Goal: Transaction & Acquisition: Obtain resource

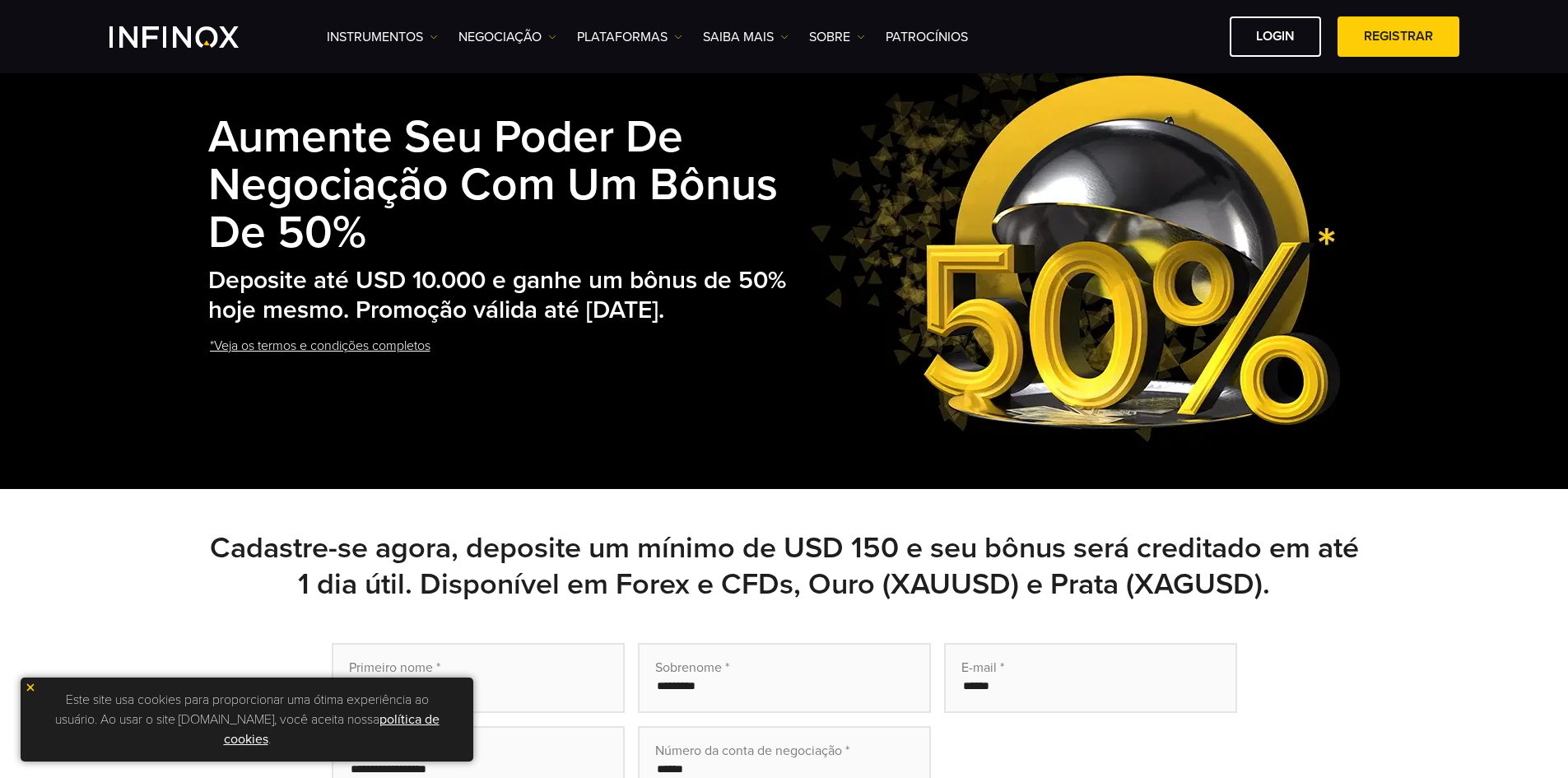
drag, startPoint x: 211, startPoint y: 294, endPoint x: 450, endPoint y: 328, distance: 241.4
click at [450, 326] on h2 "Deposite até USD 10.000 e ganhe um bônus de 50% hoje mesmo. Promoção válida até…" at bounding box center [501, 296] width 586 height 60
click at [573, 326] on h2 "Deposite até USD 10.000 e ganhe um bônus de 50% hoje mesmo. Promoção válida até…" at bounding box center [501, 296] width 586 height 60
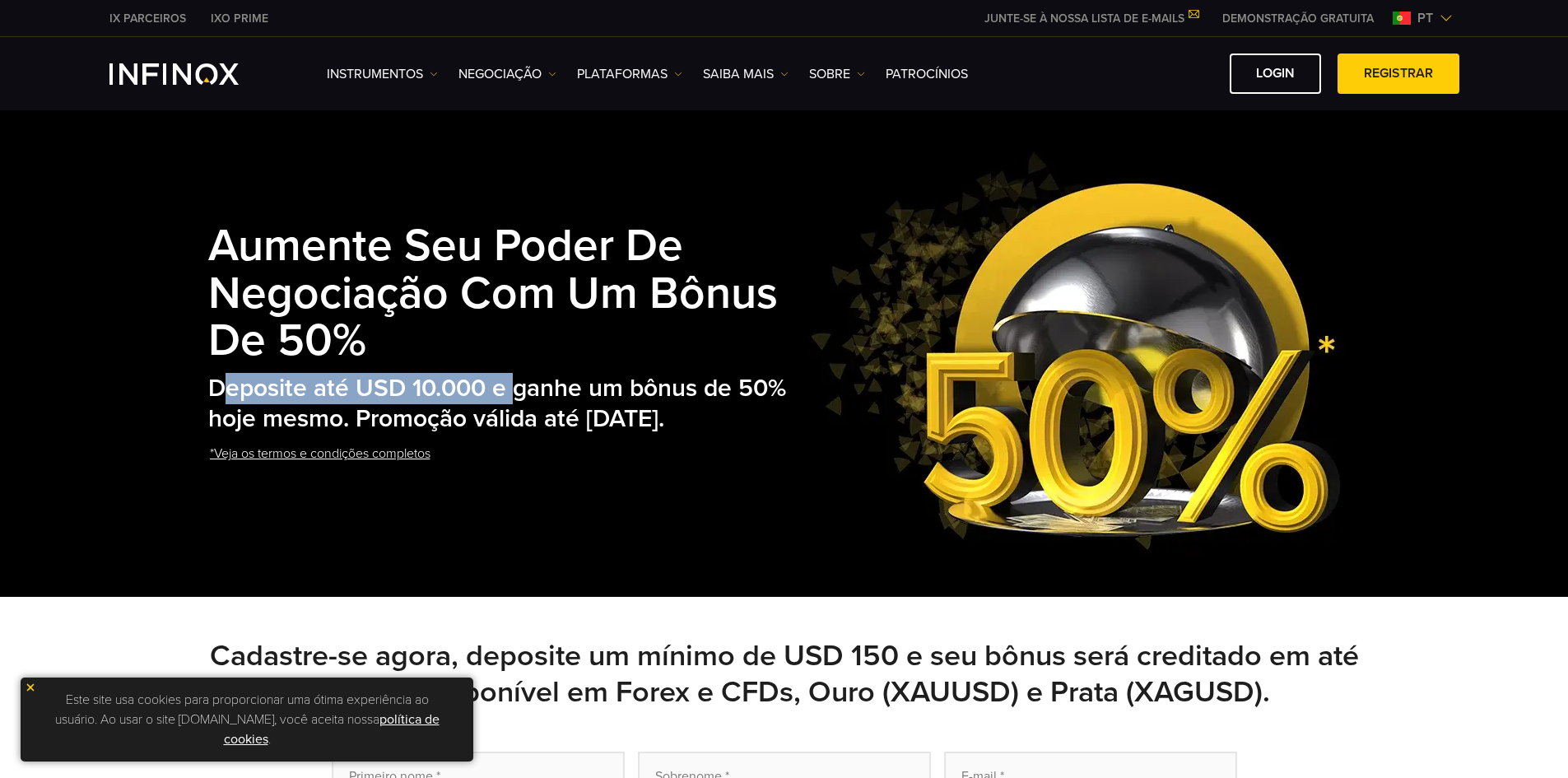
drag, startPoint x: 225, startPoint y: 364, endPoint x: 514, endPoint y: 363, distance: 289.0
click at [514, 374] on h2 "Deposite até USD 10.000 e ganhe um bônus de 50% hoje mesmo. Promoção válida até…" at bounding box center [501, 403] width 586 height 60
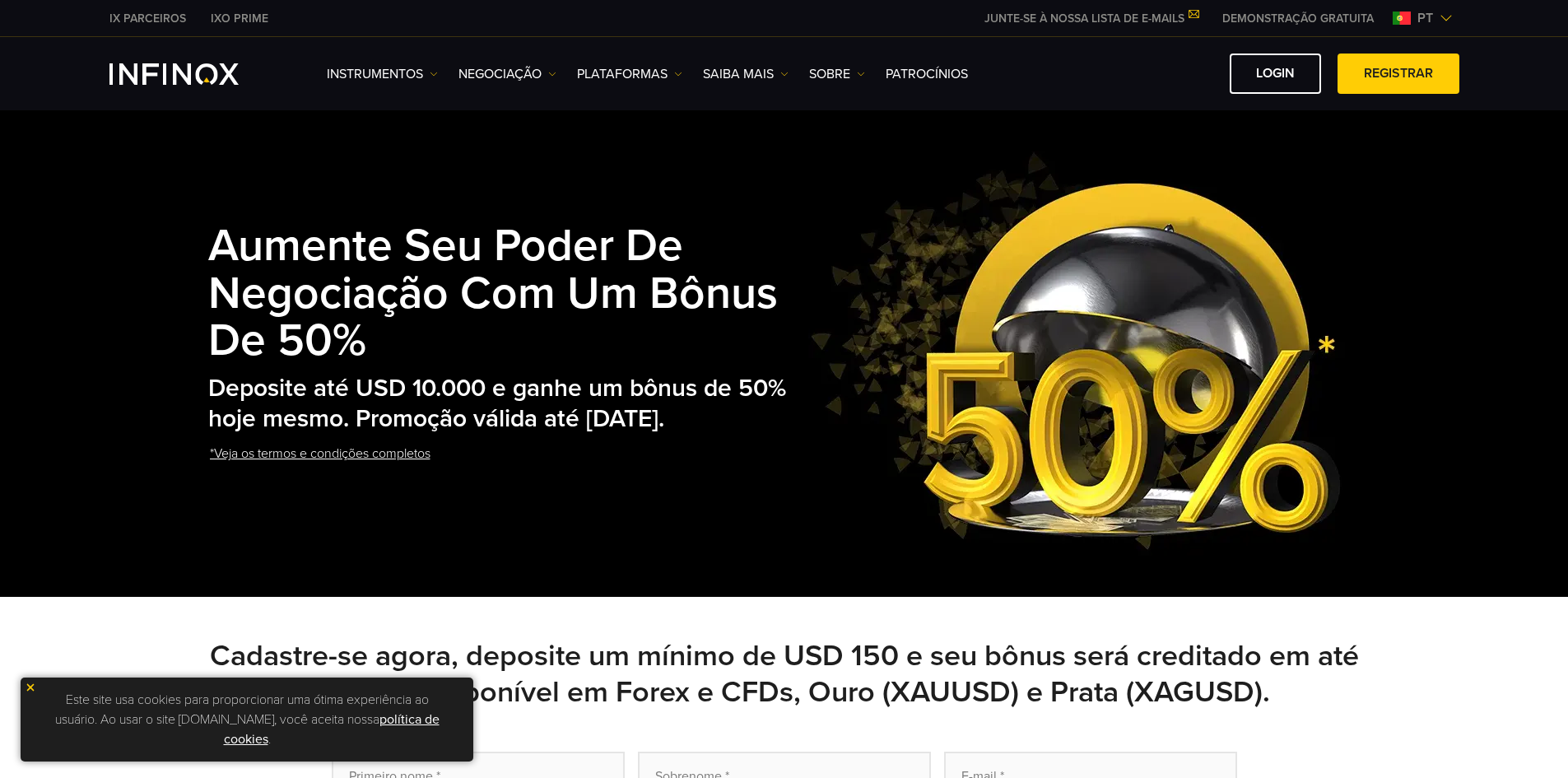
click at [507, 422] on h2 "Deposite até USD 10.000 e ganhe um bônus de 50% hoje mesmo. Promoção válida até…" at bounding box center [501, 403] width 586 height 60
drag, startPoint x: 206, startPoint y: 367, endPoint x: 464, endPoint y: 375, distance: 258.1
click at [464, 375] on div "Aumente seu poder de negociação com um bônus de 50% Deposite até USD 10.000 e g…" at bounding box center [784, 351] width 1185 height 408
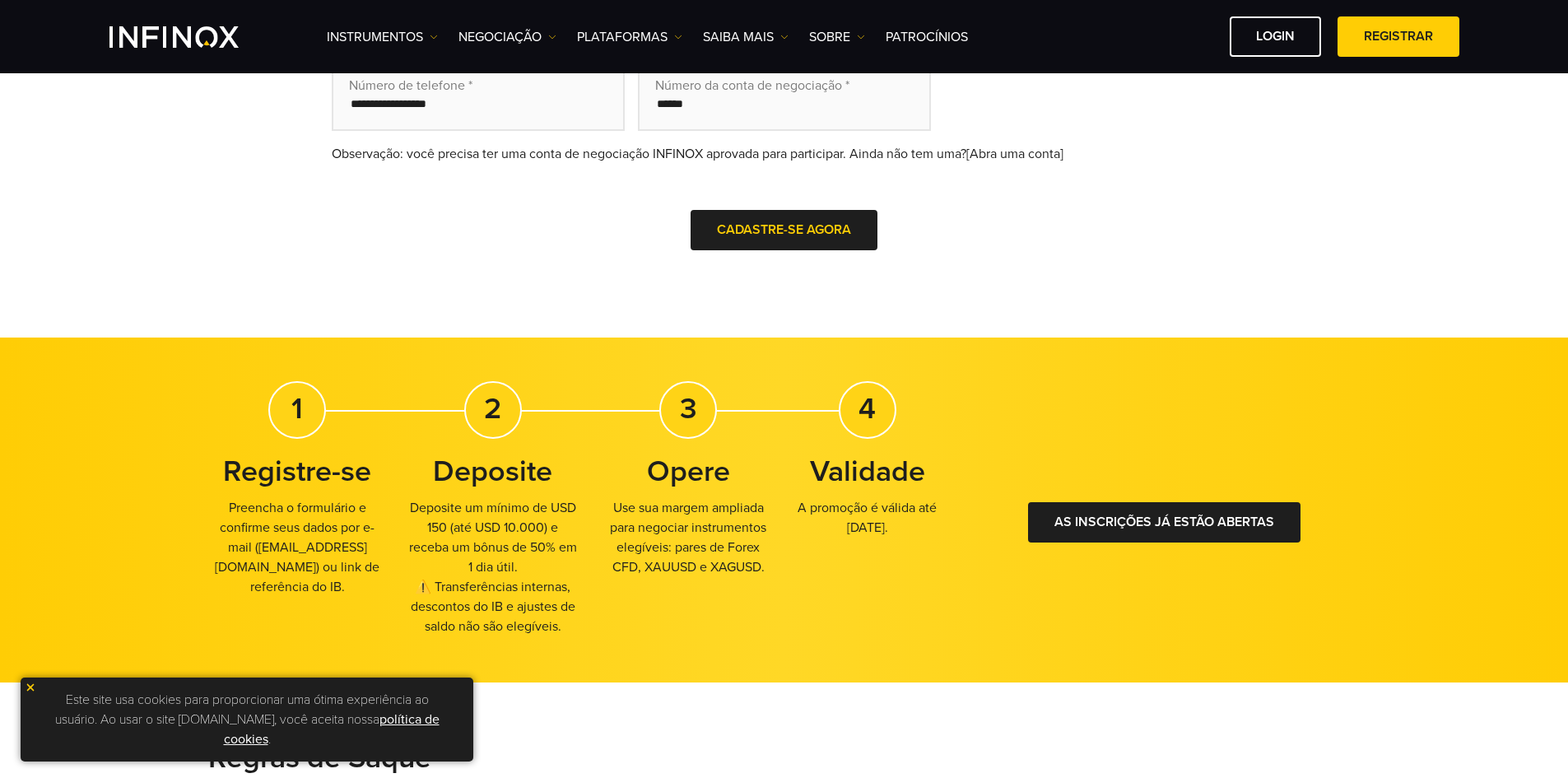
scroll to position [247, 0]
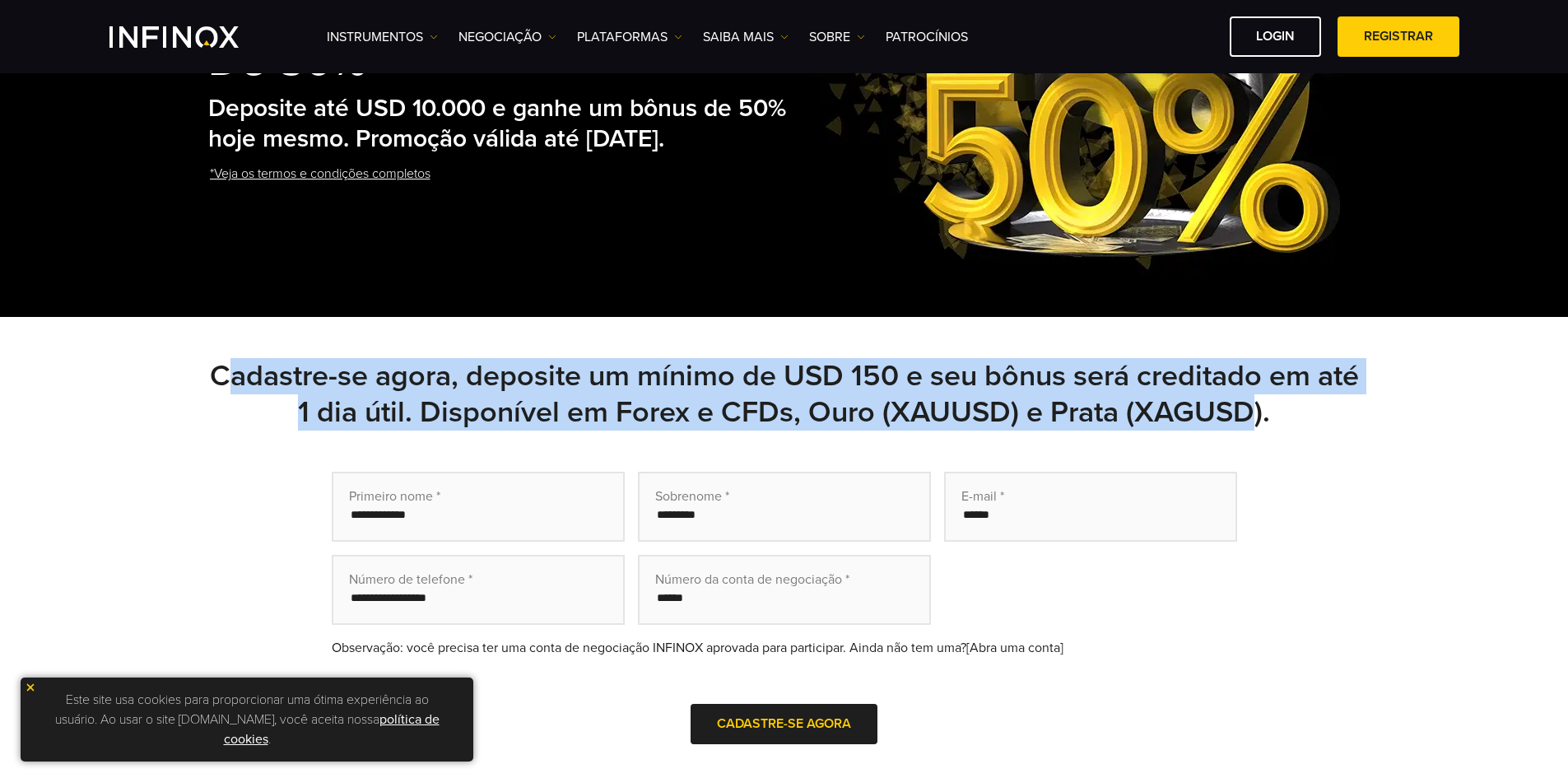
drag, startPoint x: 249, startPoint y: 374, endPoint x: 1282, endPoint y: 416, distance: 1033.9
click at [1282, 416] on h2 "Cadastre-se agora, deposite um mínimo de USD 150 e seu bônus será creditado em …" at bounding box center [784, 394] width 1153 height 73
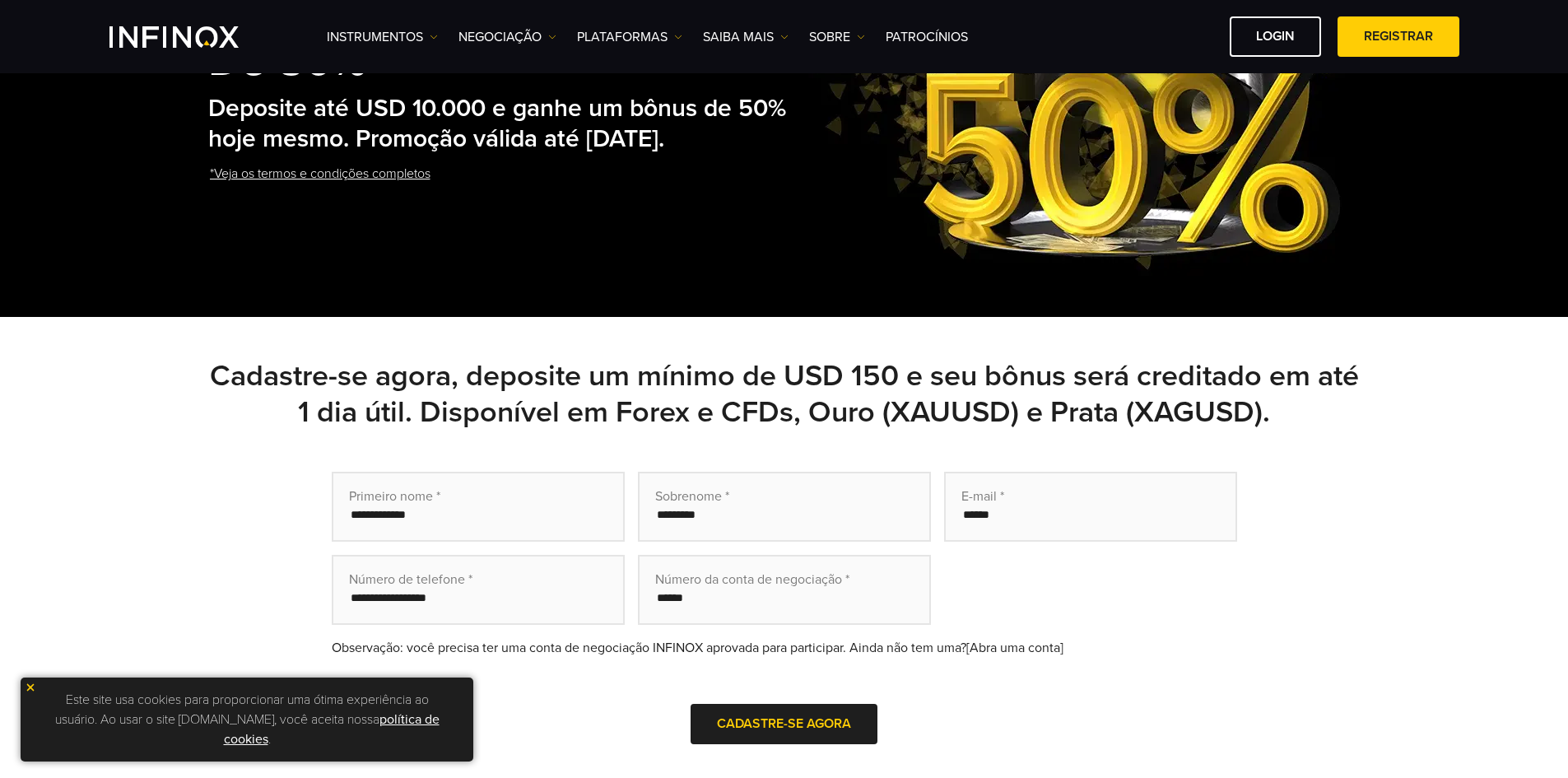
click at [1321, 440] on div "Cadastre-se agora, deposite um mínimo de USD 150 e seu bônus será creditado em …" at bounding box center [784, 574] width 1153 height 432
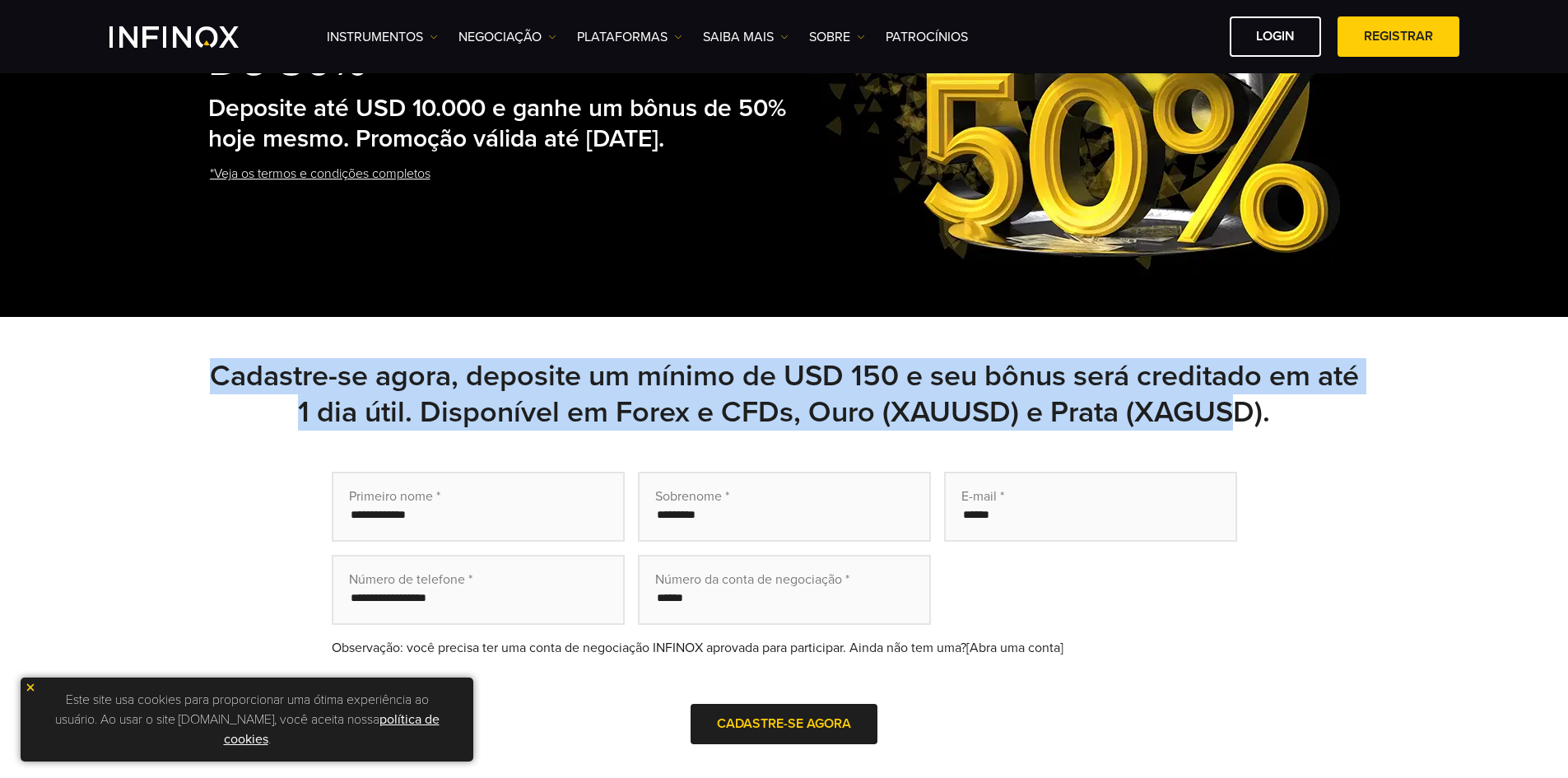
drag, startPoint x: 233, startPoint y: 392, endPoint x: 1257, endPoint y: 404, distance: 1024.1
click at [1257, 404] on div "Cadastre-se agora, deposite um mínimo de USD 150 e seu bônus será creditado em …" at bounding box center [784, 574] width 1185 height 432
click at [1257, 411] on h2 "Cadastre-se agora, deposite um mínimo de USD 150 e seu bônus será creditado em …" at bounding box center [784, 394] width 1153 height 73
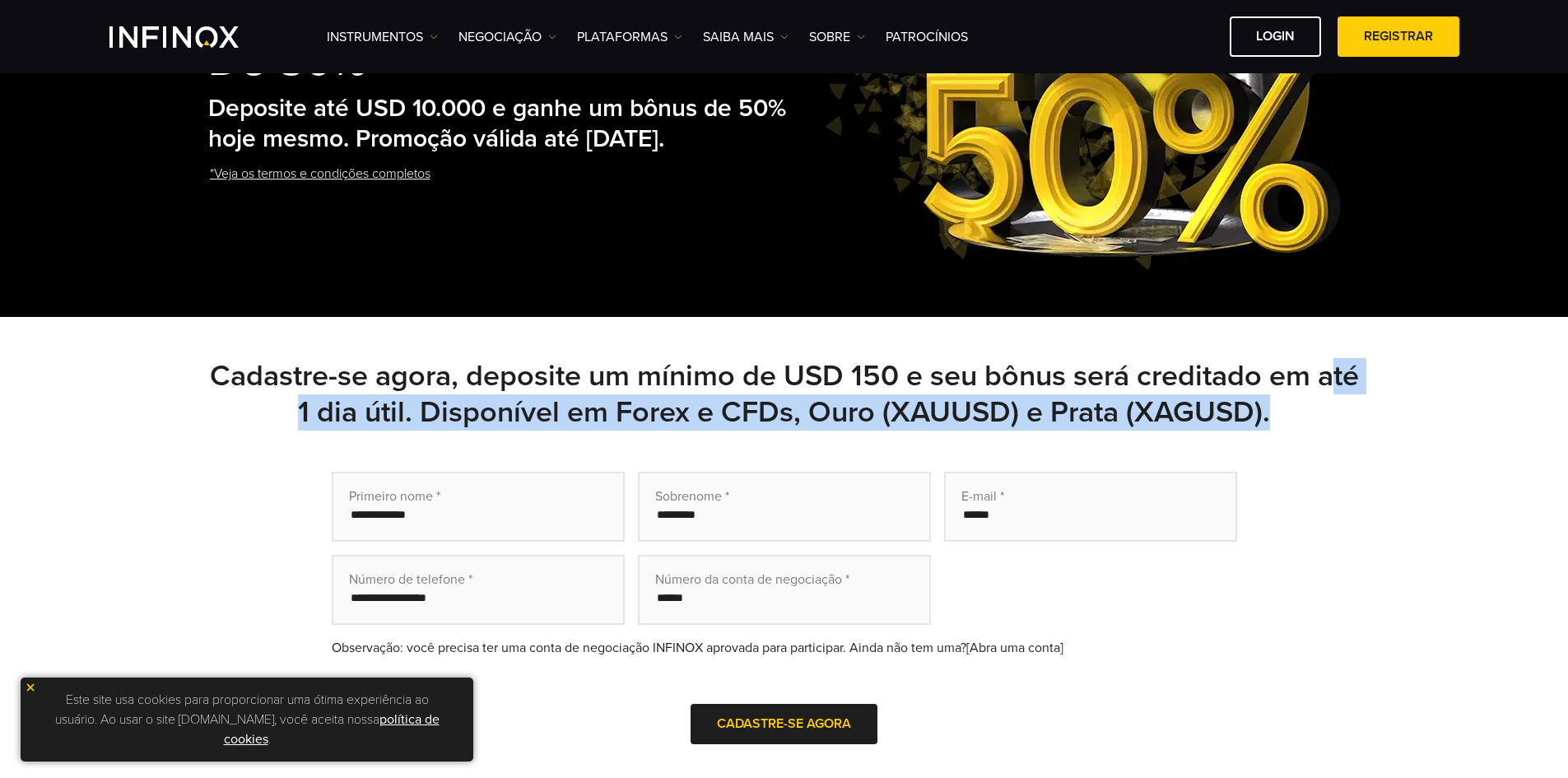
drag, startPoint x: 283, startPoint y: 406, endPoint x: 1337, endPoint y: 428, distance: 1054.2
click at [1337, 428] on h2 "Cadastre-se agora, deposite um mínimo de USD 150 e seu bônus será creditado em …" at bounding box center [784, 394] width 1153 height 73
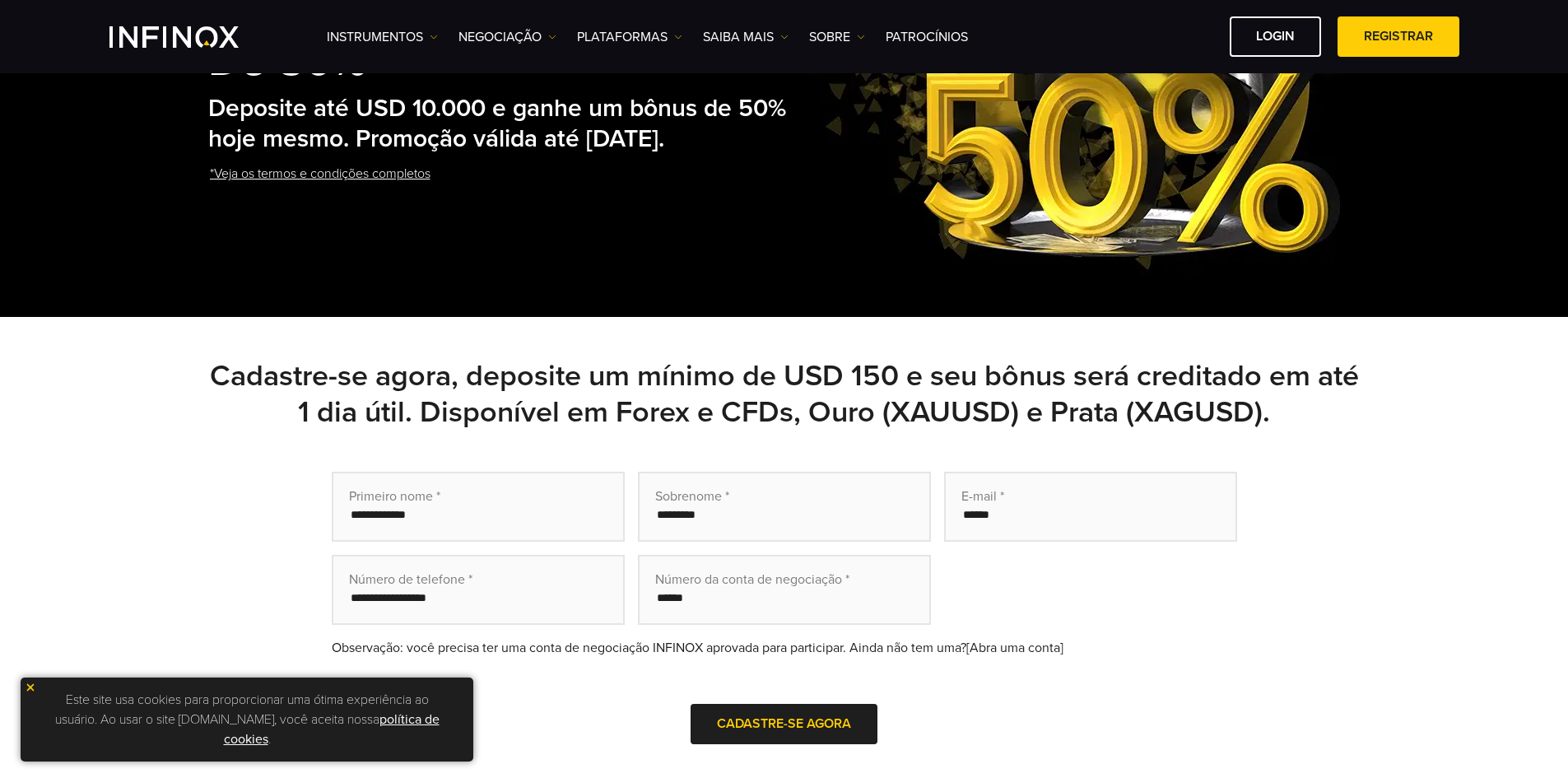
click at [1348, 435] on div "Cadastre-se agora, deposite um mínimo de USD 150 e seu bônus será creditado em …" at bounding box center [784, 574] width 1153 height 432
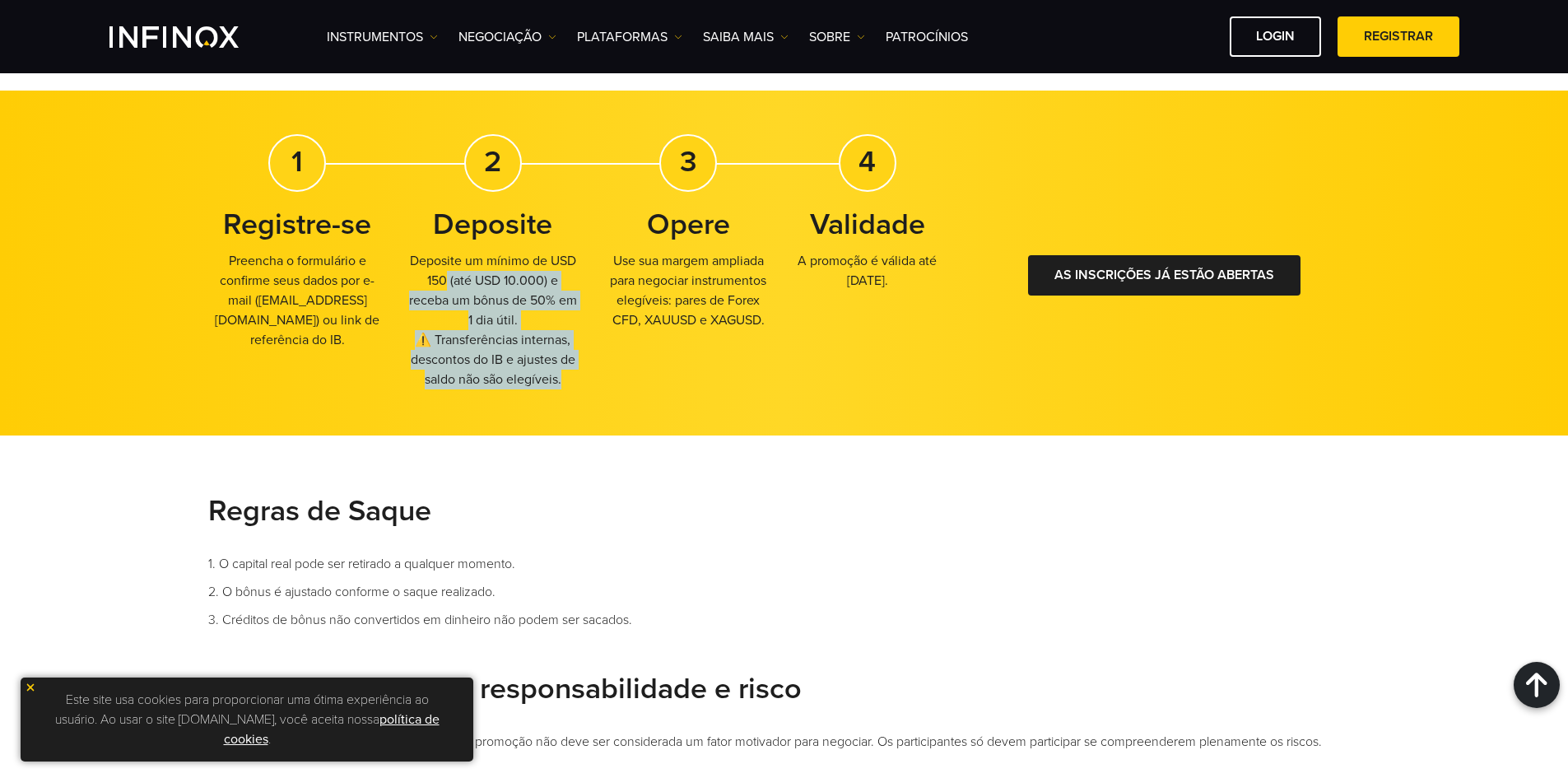
drag, startPoint x: 419, startPoint y: 265, endPoint x: 578, endPoint y: 376, distance: 193.9
click at [578, 376] on div "1 Registre-se Preencha o formulário e confirme seus dados por e-mail ( [EMAIL_A…" at bounding box center [583, 268] width 749 height 269
click at [581, 373] on p "Deposite um mínimo de USD 150 (até USD 10.000) e receba um bônus de 50% em 1 di…" at bounding box center [493, 320] width 179 height 138
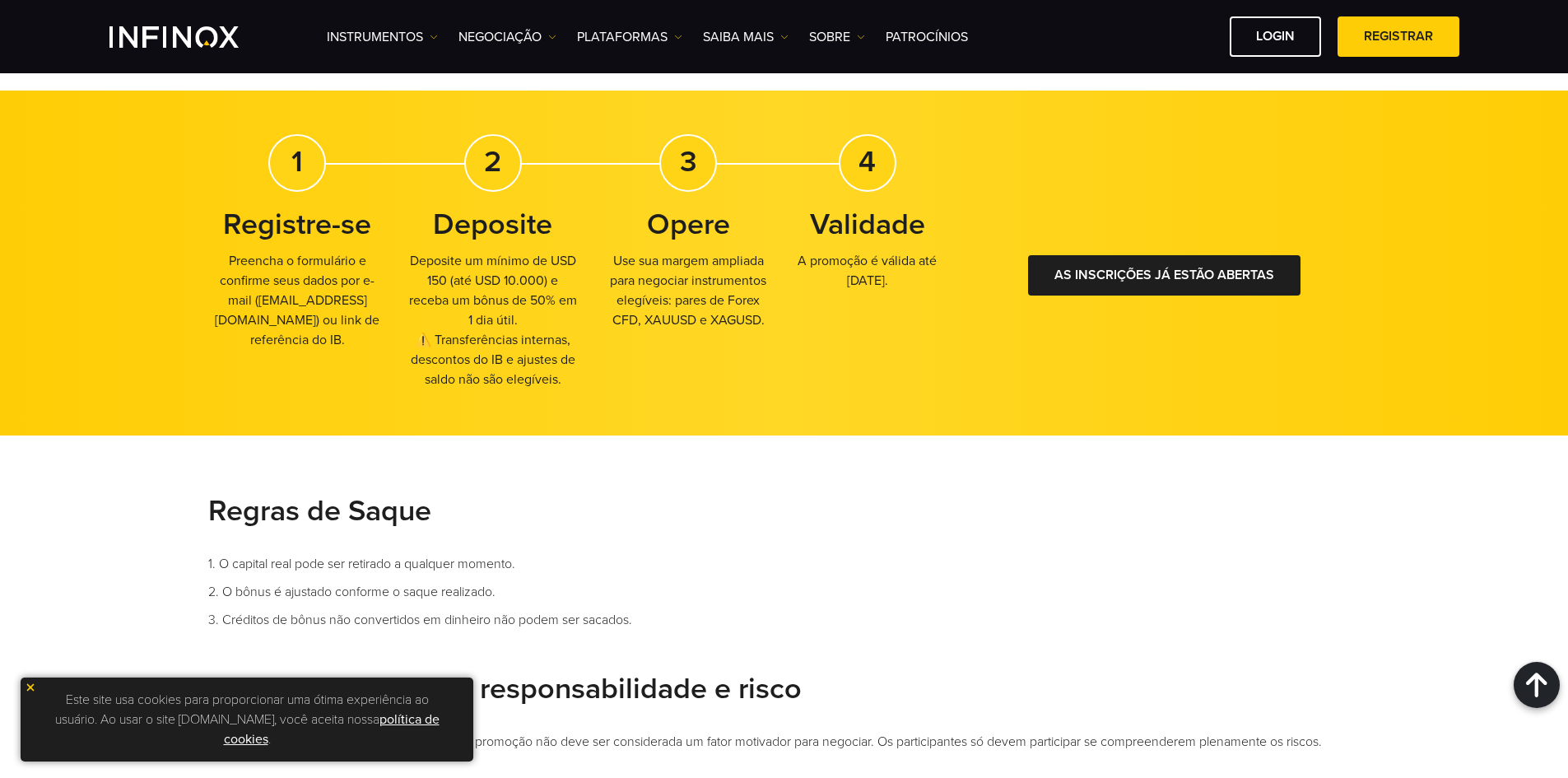
drag, startPoint x: 758, startPoint y: 284, endPoint x: 778, endPoint y: 333, distance: 52.9
click at [778, 333] on div "1 Registre-se Preencha o formulário e confirme seus dados por e-mail ( [EMAIL_A…" at bounding box center [583, 268] width 749 height 269
drag, startPoint x: 807, startPoint y: 257, endPoint x: 967, endPoint y: 291, distance: 163.6
click at [967, 291] on div "1 Registre-se Preencha o formulário e confirme seus dados por e-mail ( [EMAIL_A…" at bounding box center [784, 263] width 1185 height 279
click at [243, 270] on p "Preencha o formulário e confirme seus dados por e-mail ( [EMAIL_ADDRESS][DOMAIN…" at bounding box center [297, 300] width 179 height 99
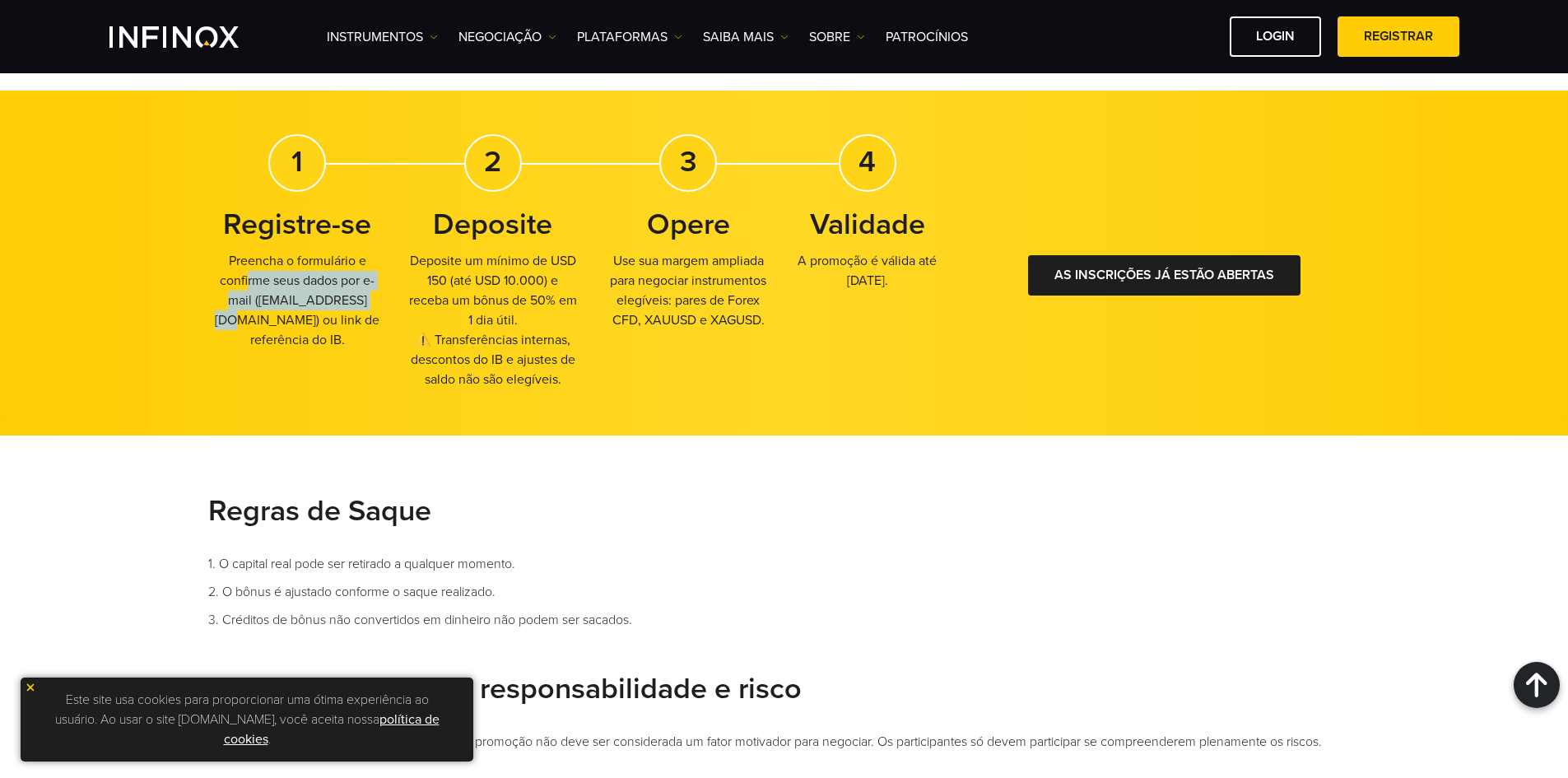
drag, startPoint x: 222, startPoint y: 257, endPoint x: 348, endPoint y: 353, distance: 158.4
click at [335, 329] on p "Preencha o formulário e confirme seus dados por e-mail ( [EMAIL_ADDRESS][DOMAIN…" at bounding box center [297, 300] width 179 height 99
click at [348, 354] on div "1 Registre-se Preencha o formulário e confirme seus dados por e-mail ( [EMAIL_A…" at bounding box center [297, 248] width 179 height 229
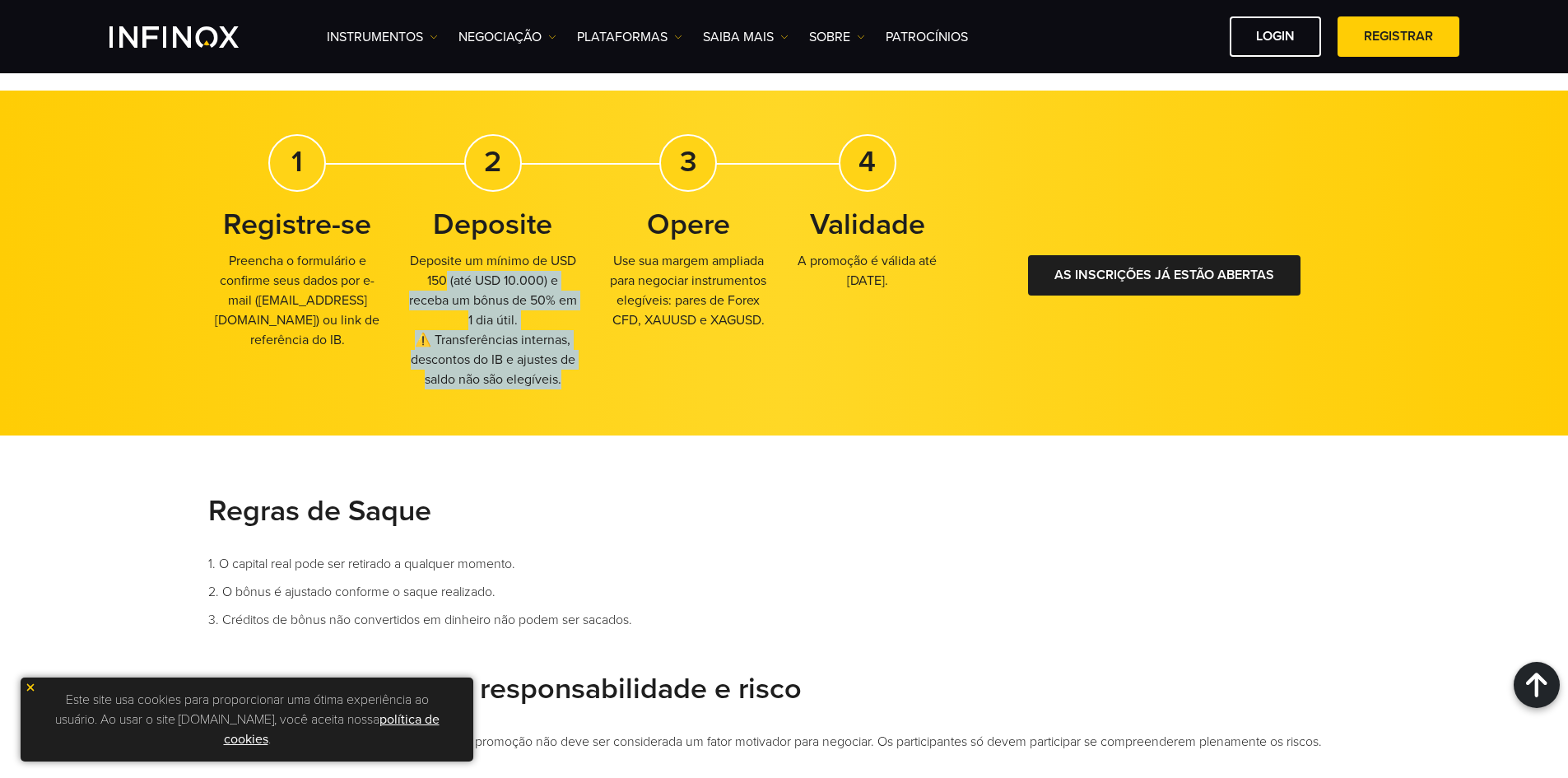
drag, startPoint x: 410, startPoint y: 251, endPoint x: 578, endPoint y: 379, distance: 211.2
click at [578, 379] on p "Deposite um mínimo de USD 150 (até USD 10.000) e receba um bônus de 50% em 1 di…" at bounding box center [493, 320] width 179 height 138
click at [610, 383] on div "1 Registre-se Preencha o formulário e confirme seus dados por e-mail ( [EMAIL_A…" at bounding box center [583, 268] width 749 height 269
drag, startPoint x: 640, startPoint y: 274, endPoint x: 759, endPoint y: 327, distance: 130.3
click at [759, 327] on p "Use sua margem ampliada para negociar instrumentos elegíveis: pares de Forex CF…" at bounding box center [689, 290] width 179 height 79
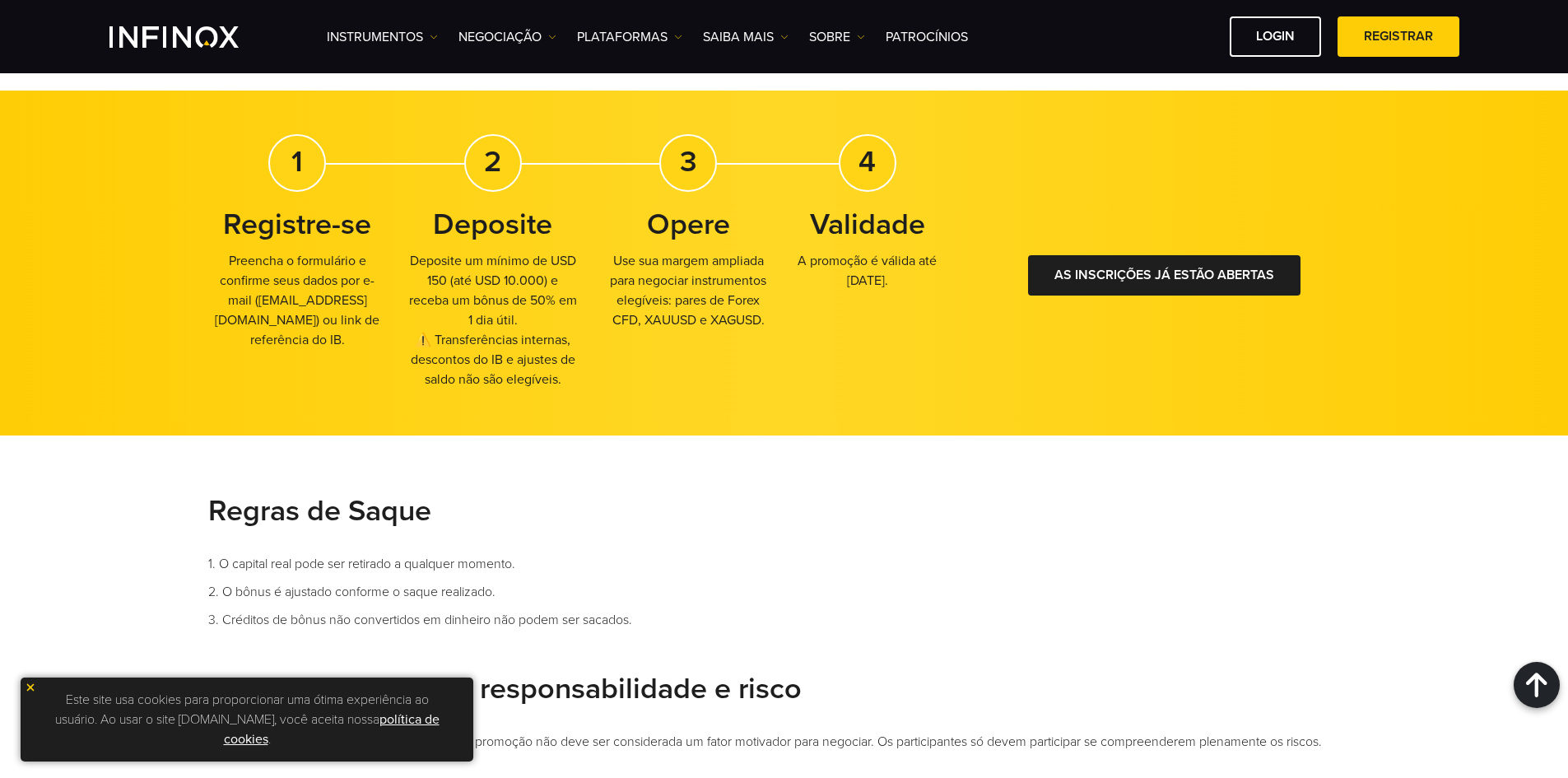
drag, startPoint x: 1520, startPoint y: 246, endPoint x: 1417, endPoint y: 304, distance: 118.2
click at [1520, 246] on div "1 Registre-se Preencha o formulário e confirme seus dados por e-mail ( [EMAIL_A…" at bounding box center [784, 262] width 1568 height 345
click at [796, 435] on div "Regras de Saque 1. O capital real pode ser retirado a qualquer momento. 2. O bô…" at bounding box center [784, 657] width 1568 height 445
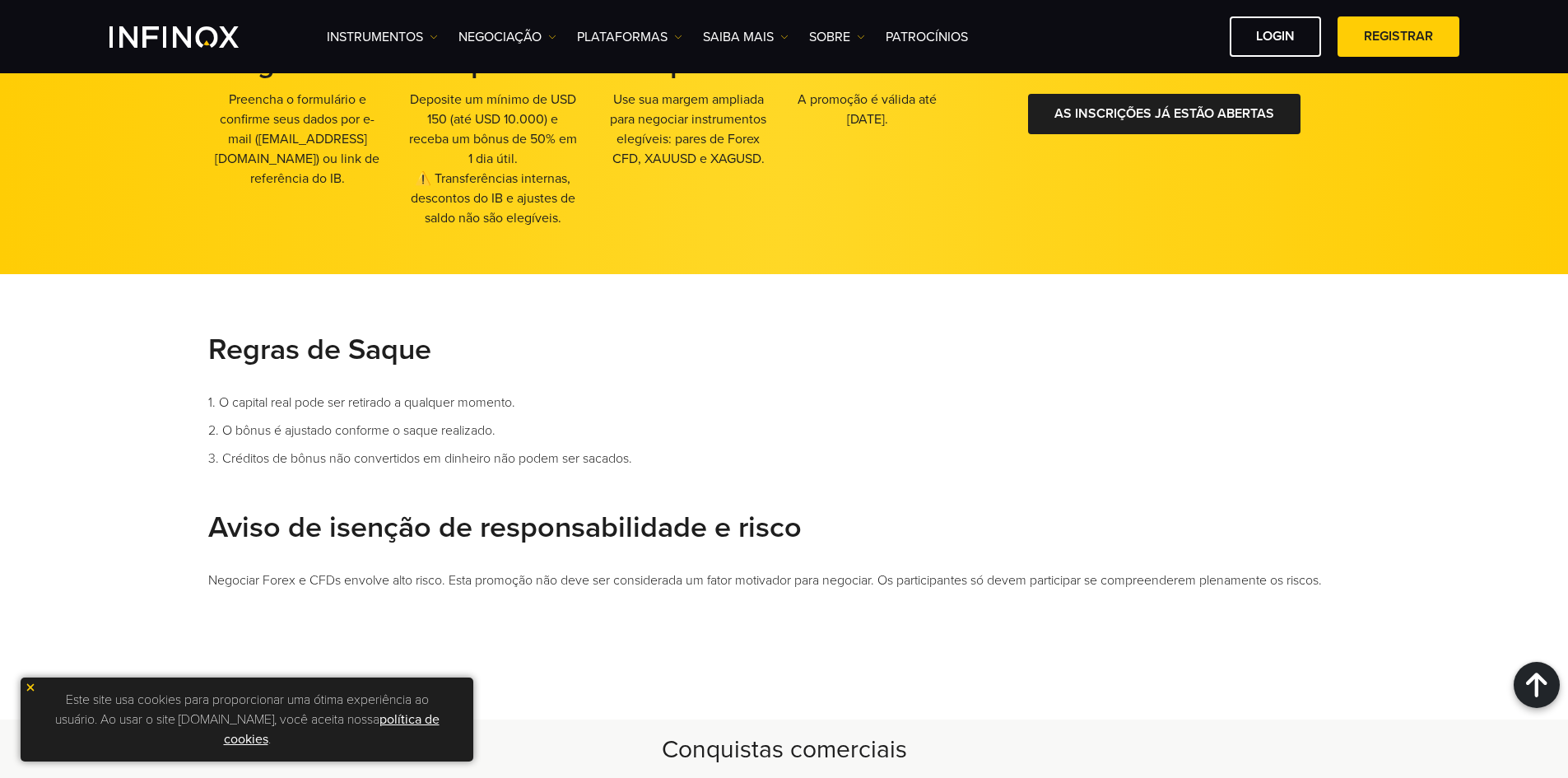
scroll to position [1153, 0]
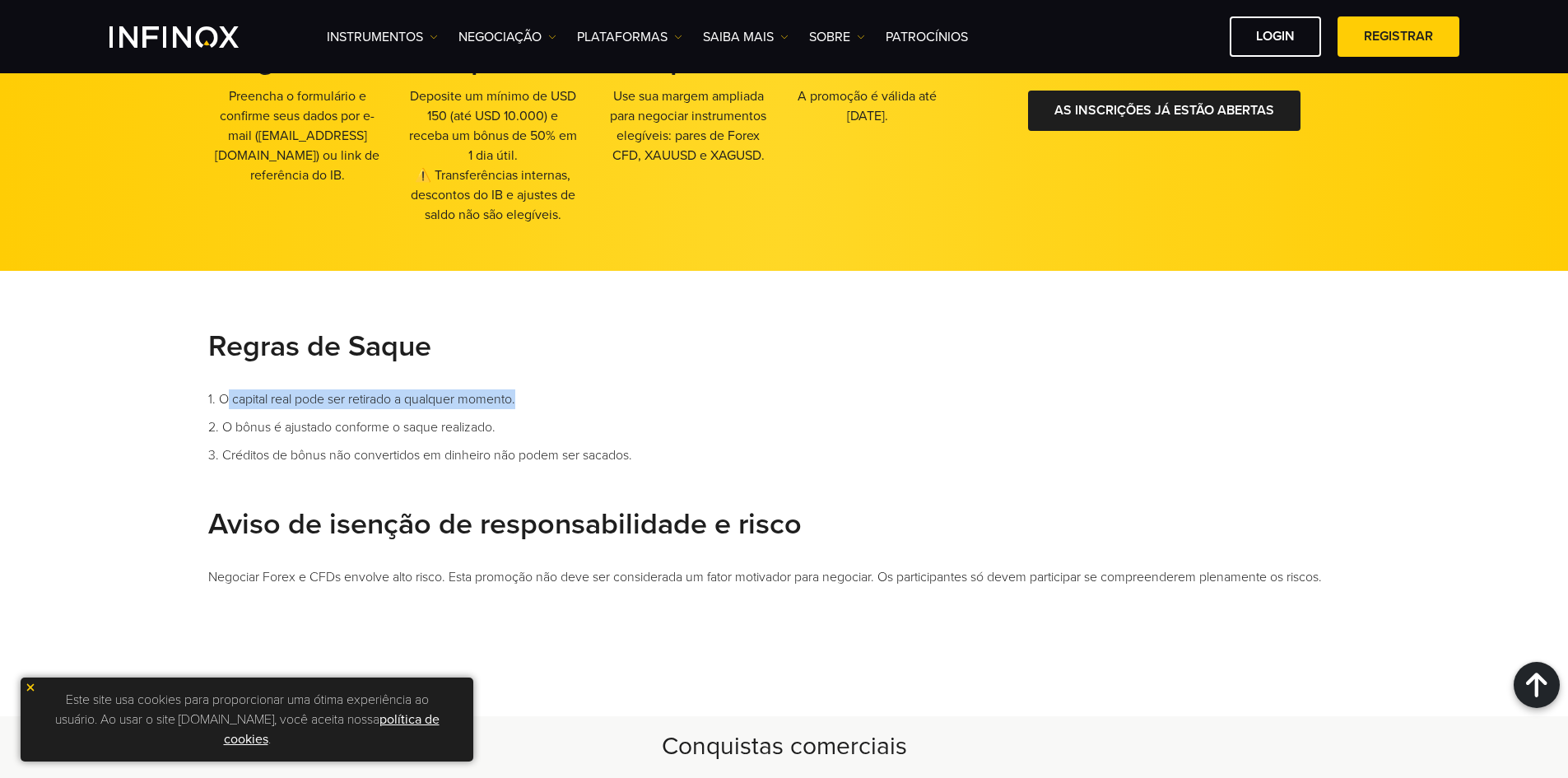
drag, startPoint x: 233, startPoint y: 398, endPoint x: 626, endPoint y: 412, distance: 393.2
click at [648, 402] on li "1. O capital real pode ser retirado a qualquer momento." at bounding box center [784, 399] width 1153 height 20
click at [612, 460] on li "3. Créditos de bônus não convertidos em dinheiro não podem ser sacados." at bounding box center [784, 455] width 1153 height 20
drag, startPoint x: 244, startPoint y: 421, endPoint x: 657, endPoint y: 421, distance: 413.0
click at [651, 420] on li "2. O bônus é ajustado conforme o saque realizado." at bounding box center [784, 427] width 1153 height 20
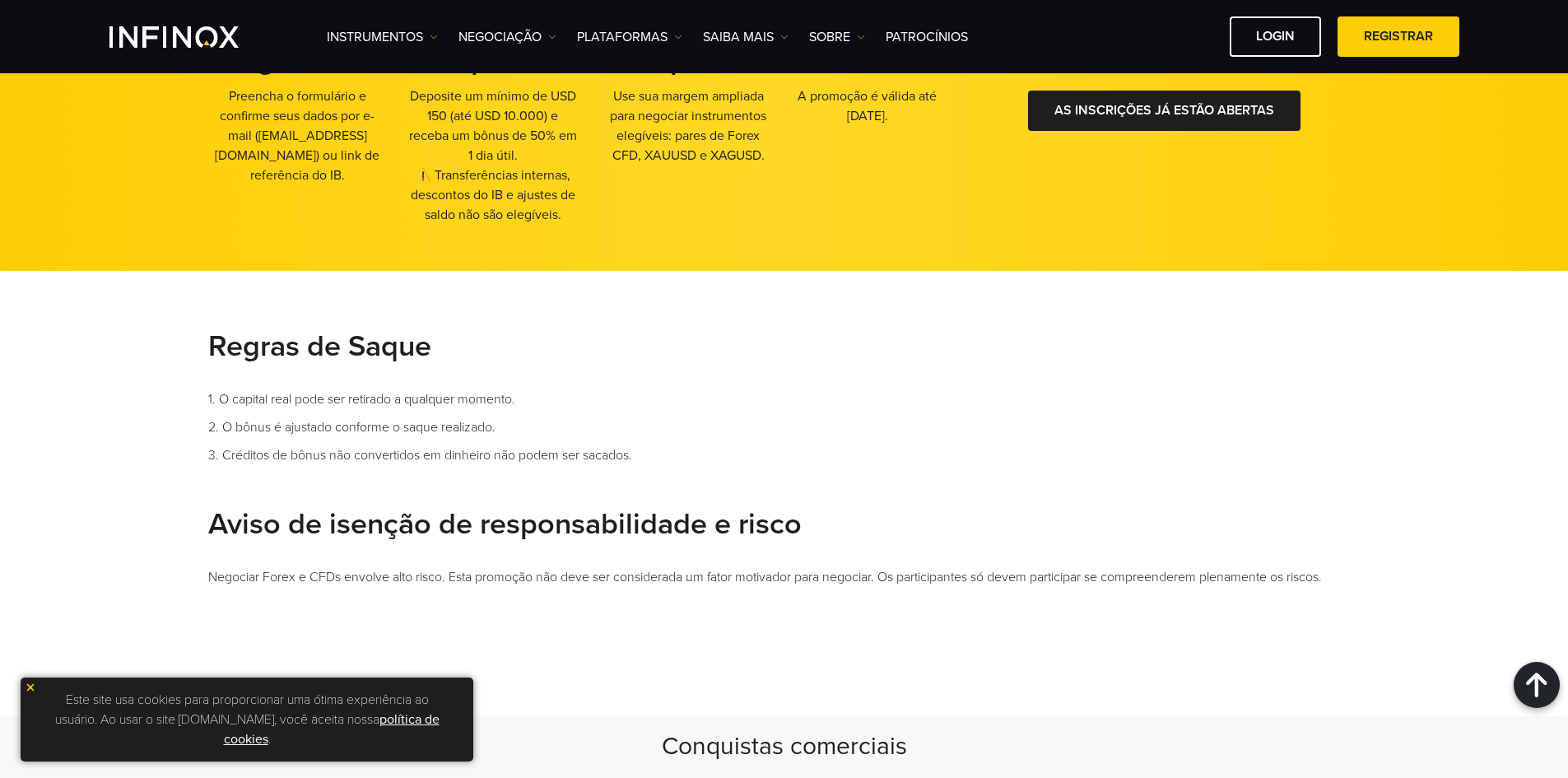
click at [614, 467] on ul "Regras de Saque 1. O capital real pode ser retirado a qualquer momento. 2. O bô…" at bounding box center [784, 457] width 1153 height 258
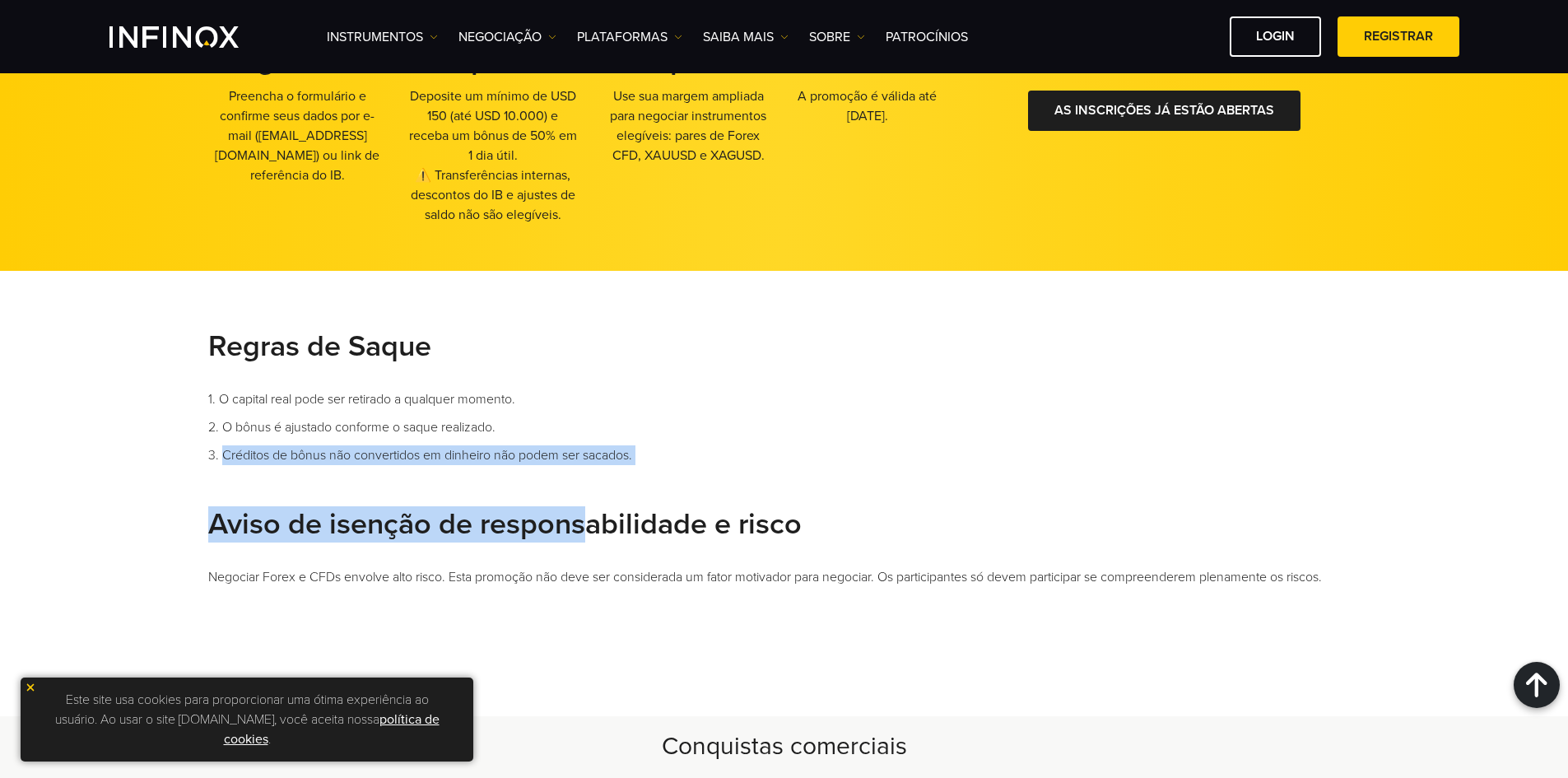
drag, startPoint x: 226, startPoint y: 455, endPoint x: 758, endPoint y: 469, distance: 532.2
click at [720, 469] on ul "Regras de Saque 1. O capital real pode ser retirado a qualquer momento. 2. O bô…" at bounding box center [784, 457] width 1153 height 258
click at [722, 485] on ul "Regras de Saque 1. O capital real pode ser retirado a qualquer momento. 2. O bô…" at bounding box center [784, 457] width 1153 height 258
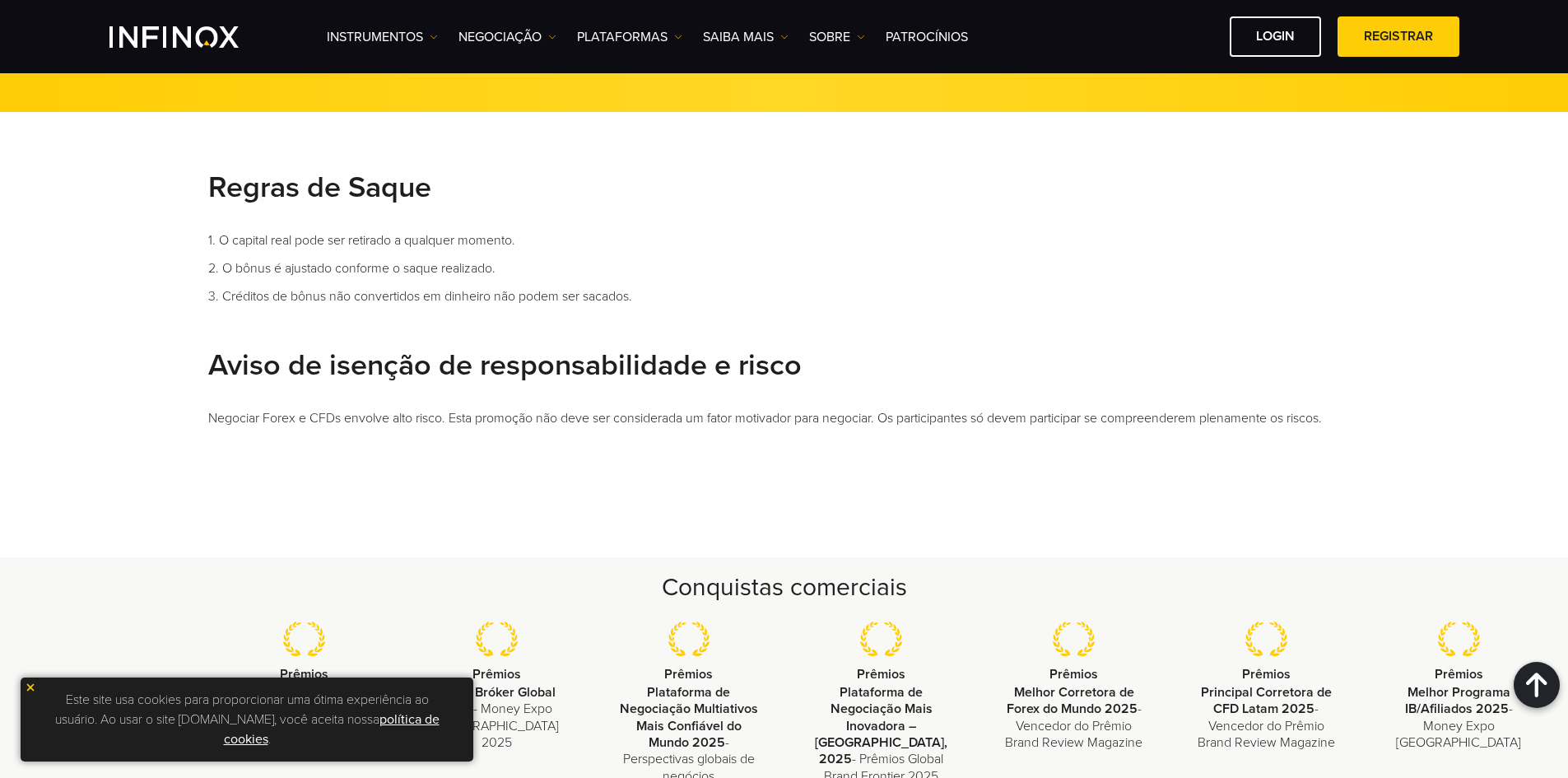
scroll to position [1399, 0]
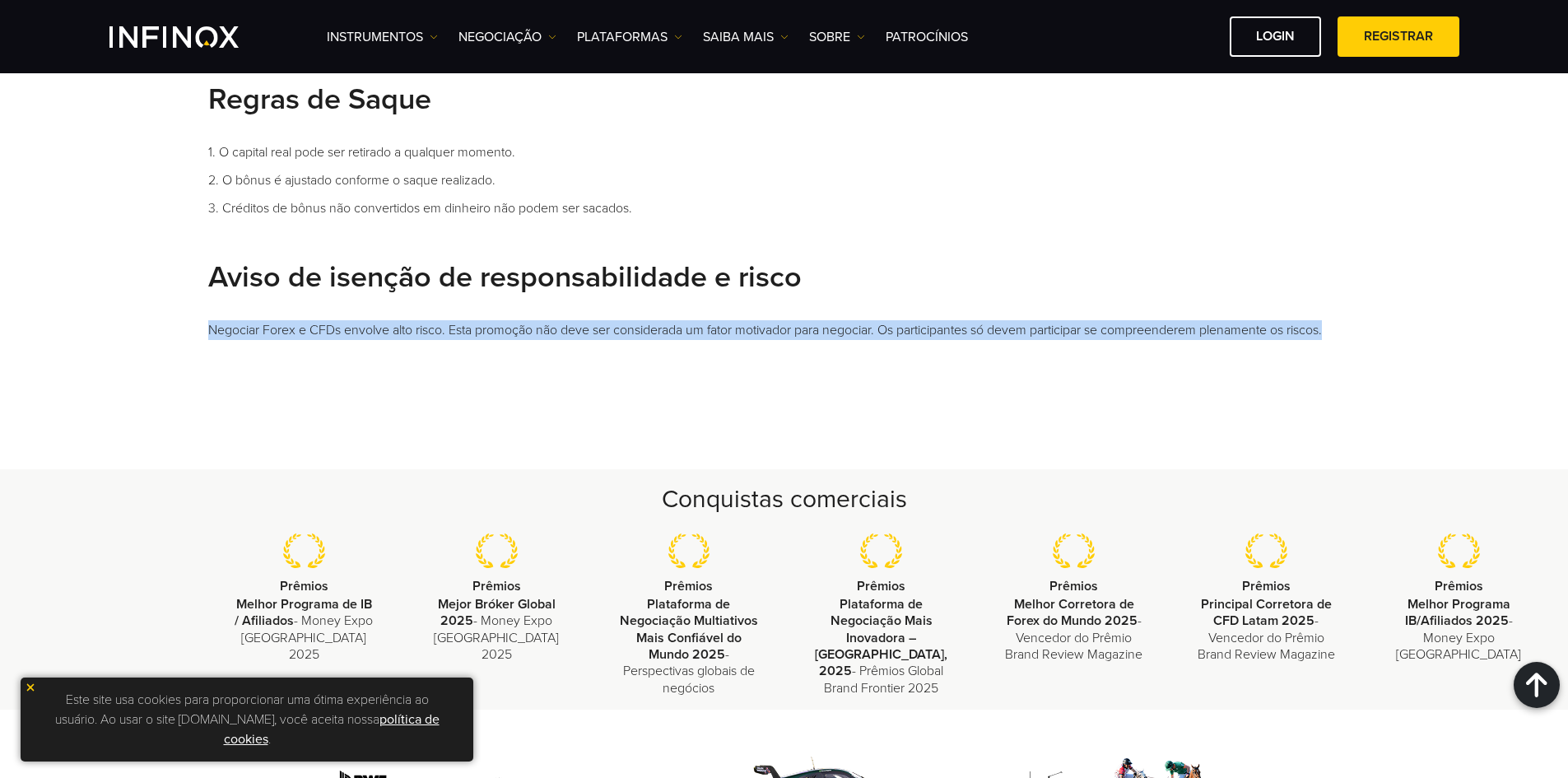
drag, startPoint x: 202, startPoint y: 327, endPoint x: 1357, endPoint y: 330, distance: 1155.0
click at [1357, 330] on div "Regras de Saque 1. O capital real pode ser retirado a qualquer momento. 2. O bô…" at bounding box center [784, 231] width 1185 height 297
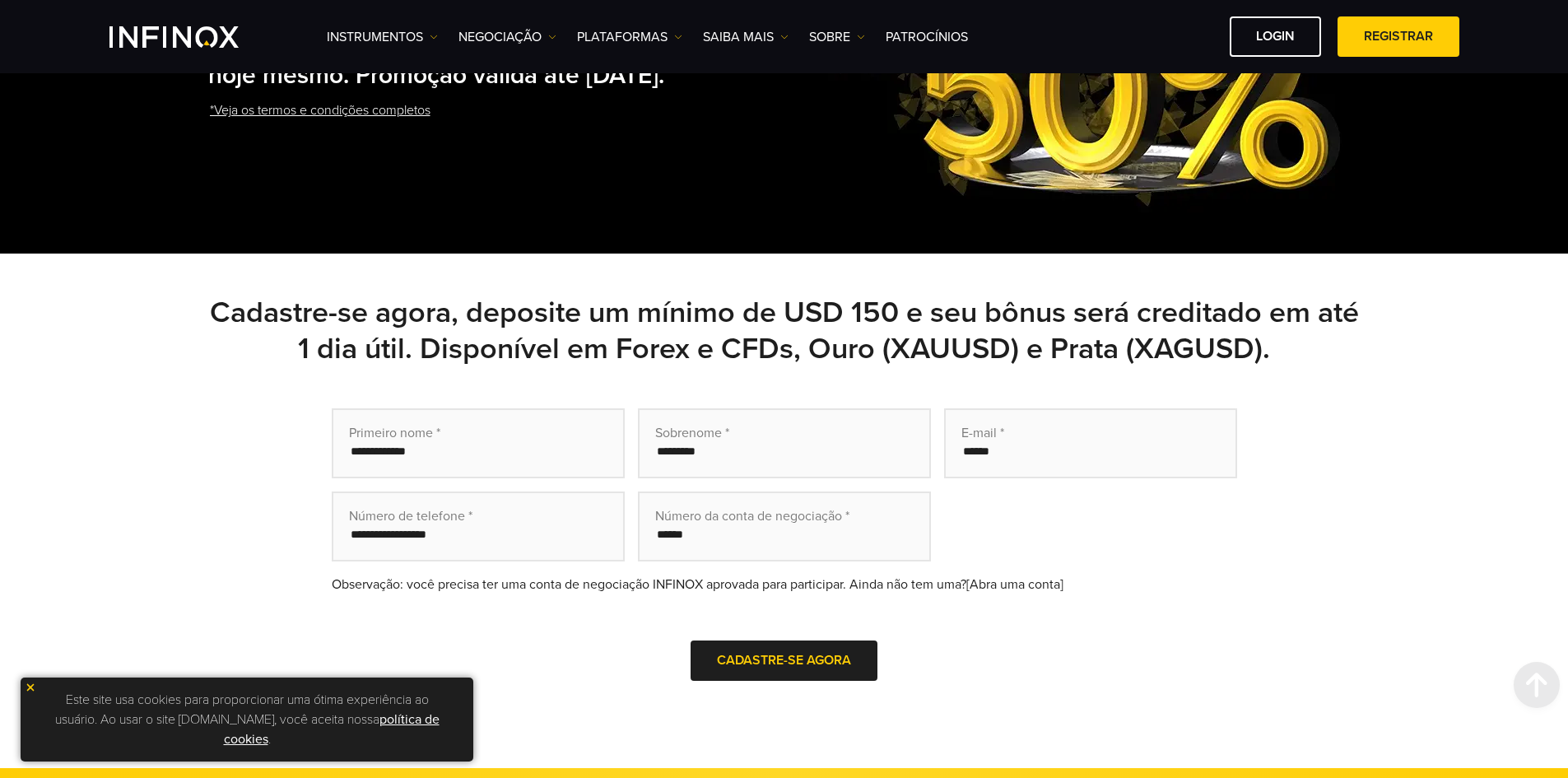
scroll to position [0, 0]
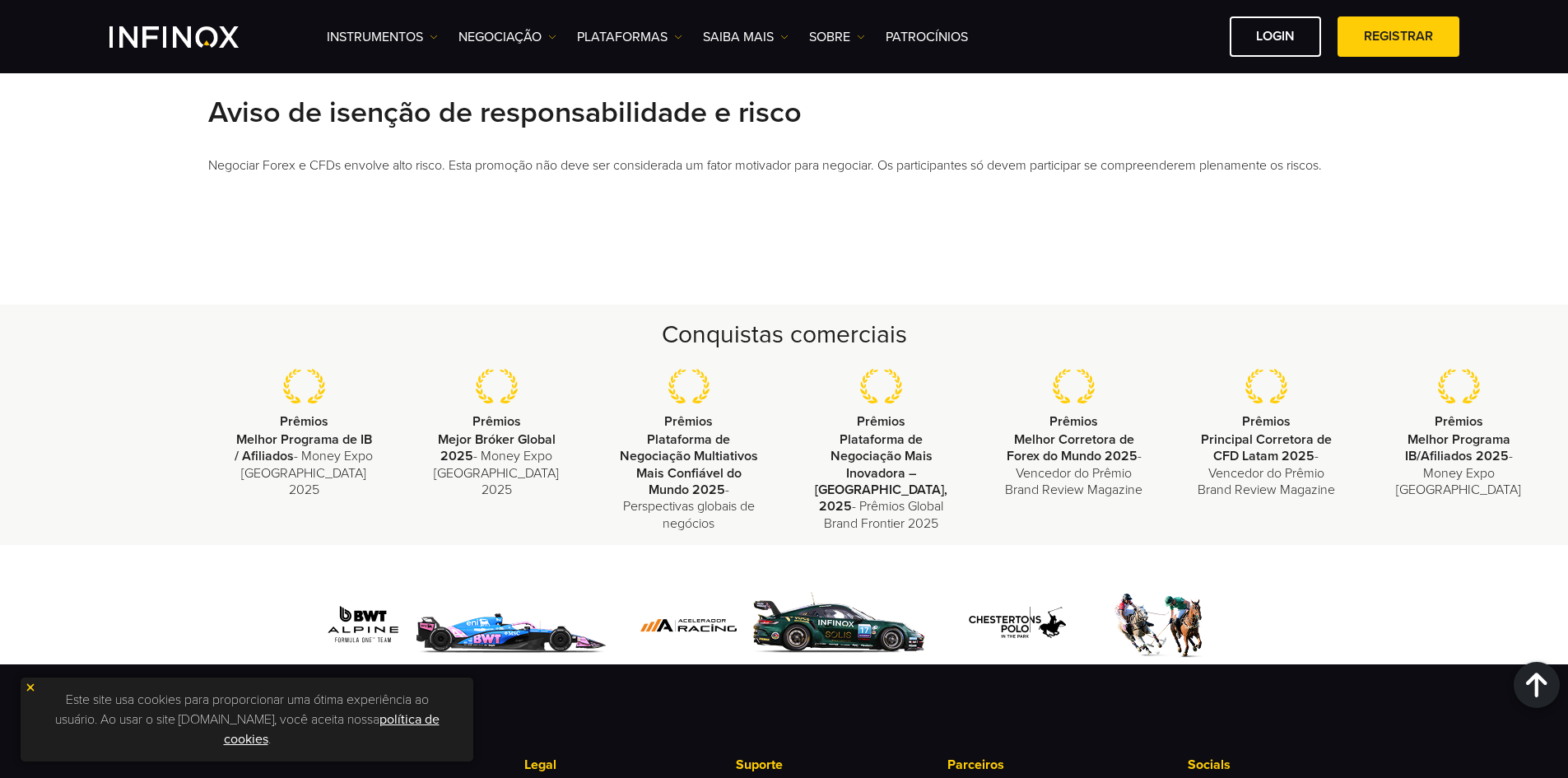
click at [600, 248] on div "Regras de Saque 1. O capital real pode ser retirado a qualquer momento. 2. O bô…" at bounding box center [784, 82] width 1568 height 445
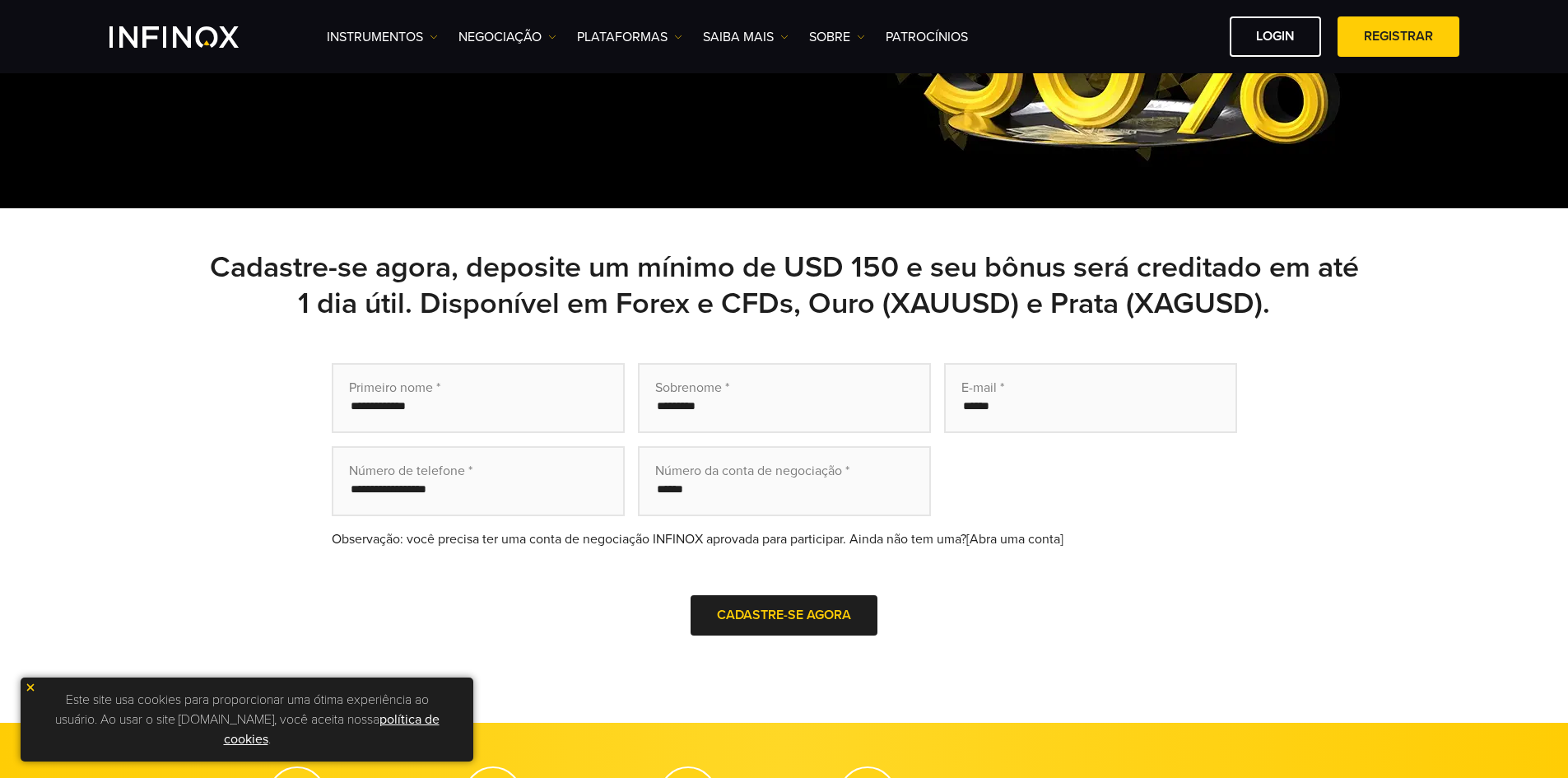
scroll to position [247, 0]
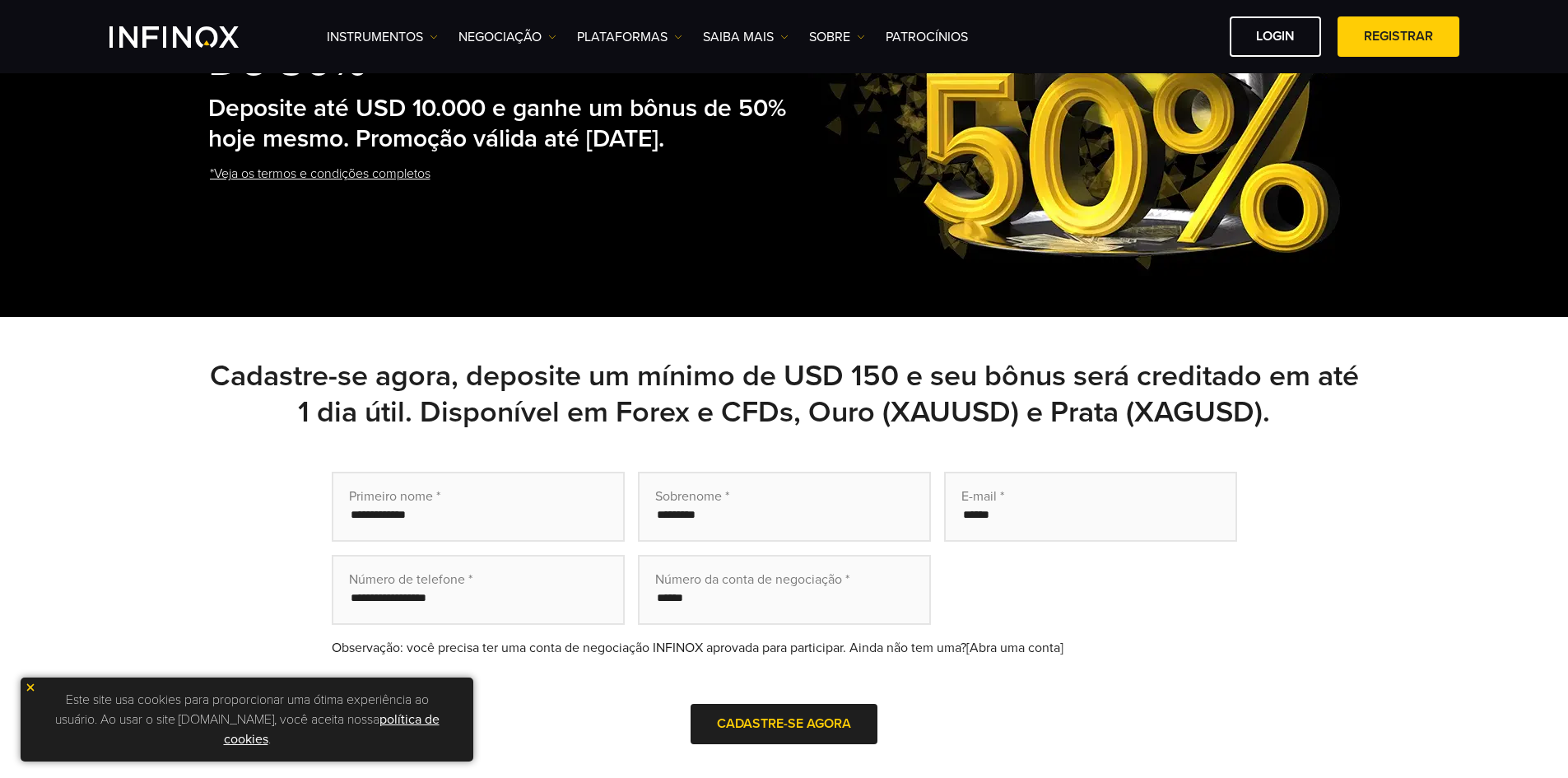
drag, startPoint x: 698, startPoint y: 514, endPoint x: 744, endPoint y: 514, distance: 46.0
click at [698, 514] on input "text" at bounding box center [784, 506] width 293 height 70
click at [1042, 514] on input "email" at bounding box center [1090, 506] width 293 height 70
drag, startPoint x: 449, startPoint y: 509, endPoint x: 437, endPoint y: 526, distance: 20.8
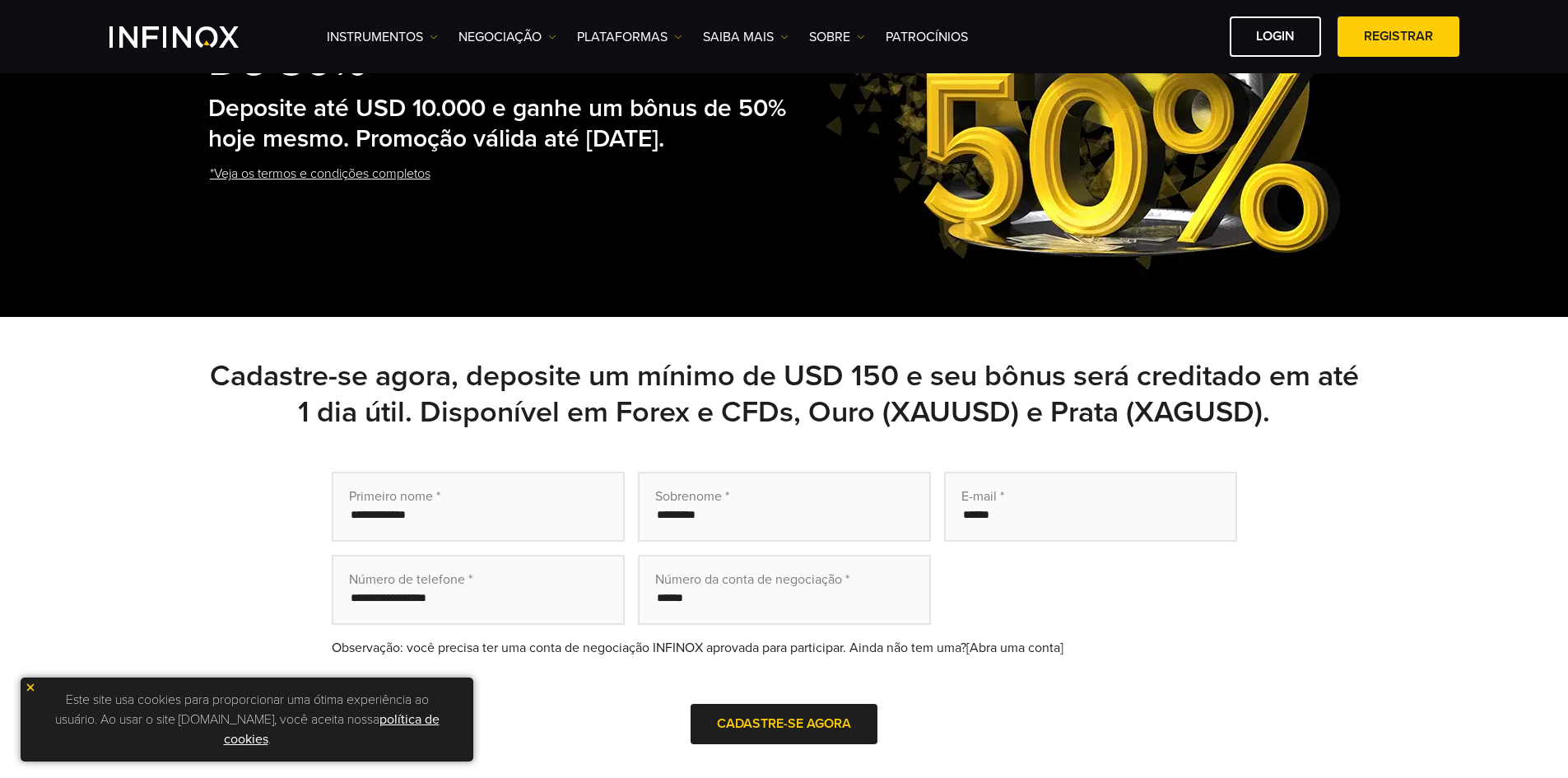
click at [447, 509] on input "text" at bounding box center [478, 506] width 293 height 70
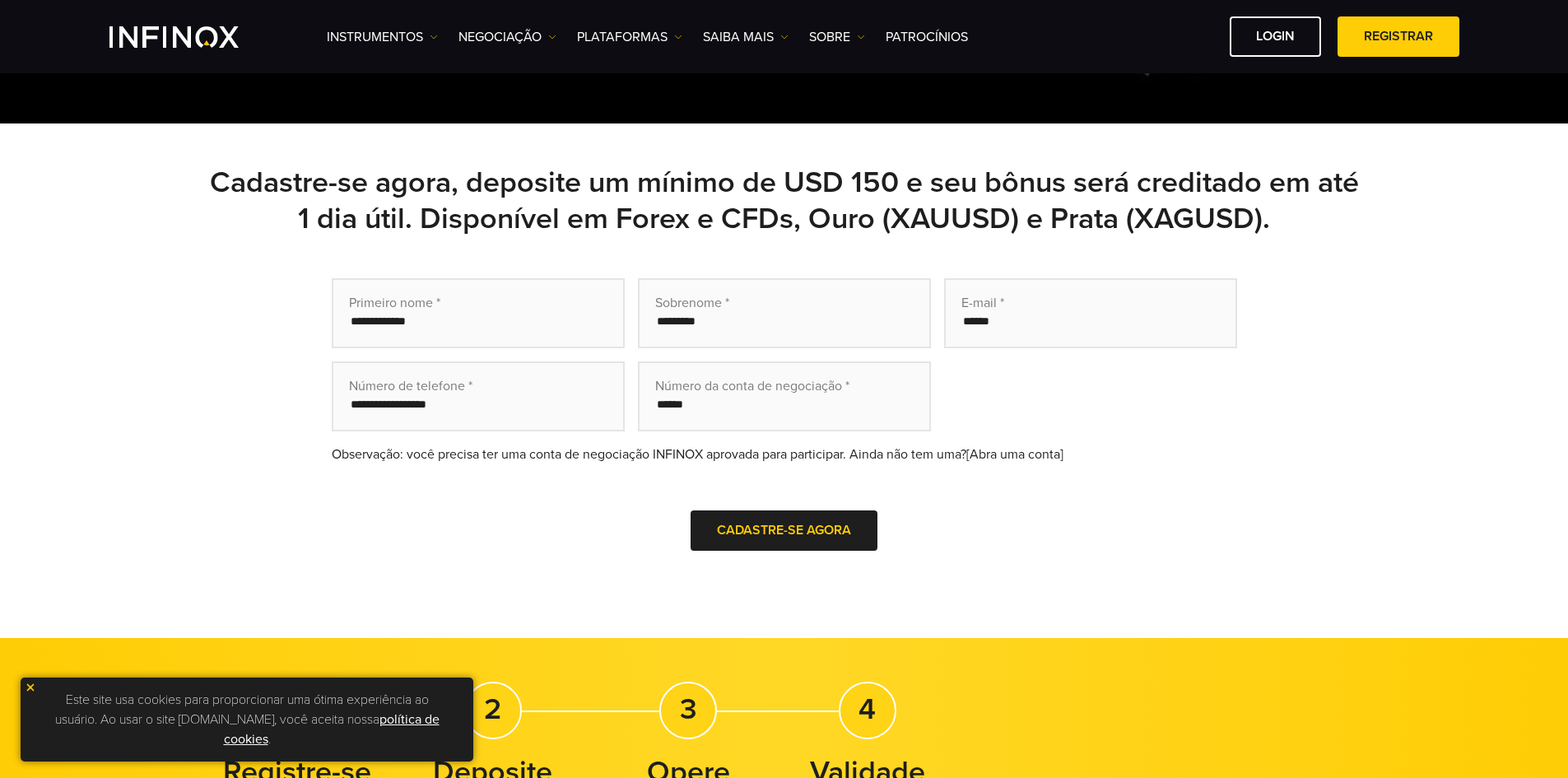
scroll to position [494, 0]
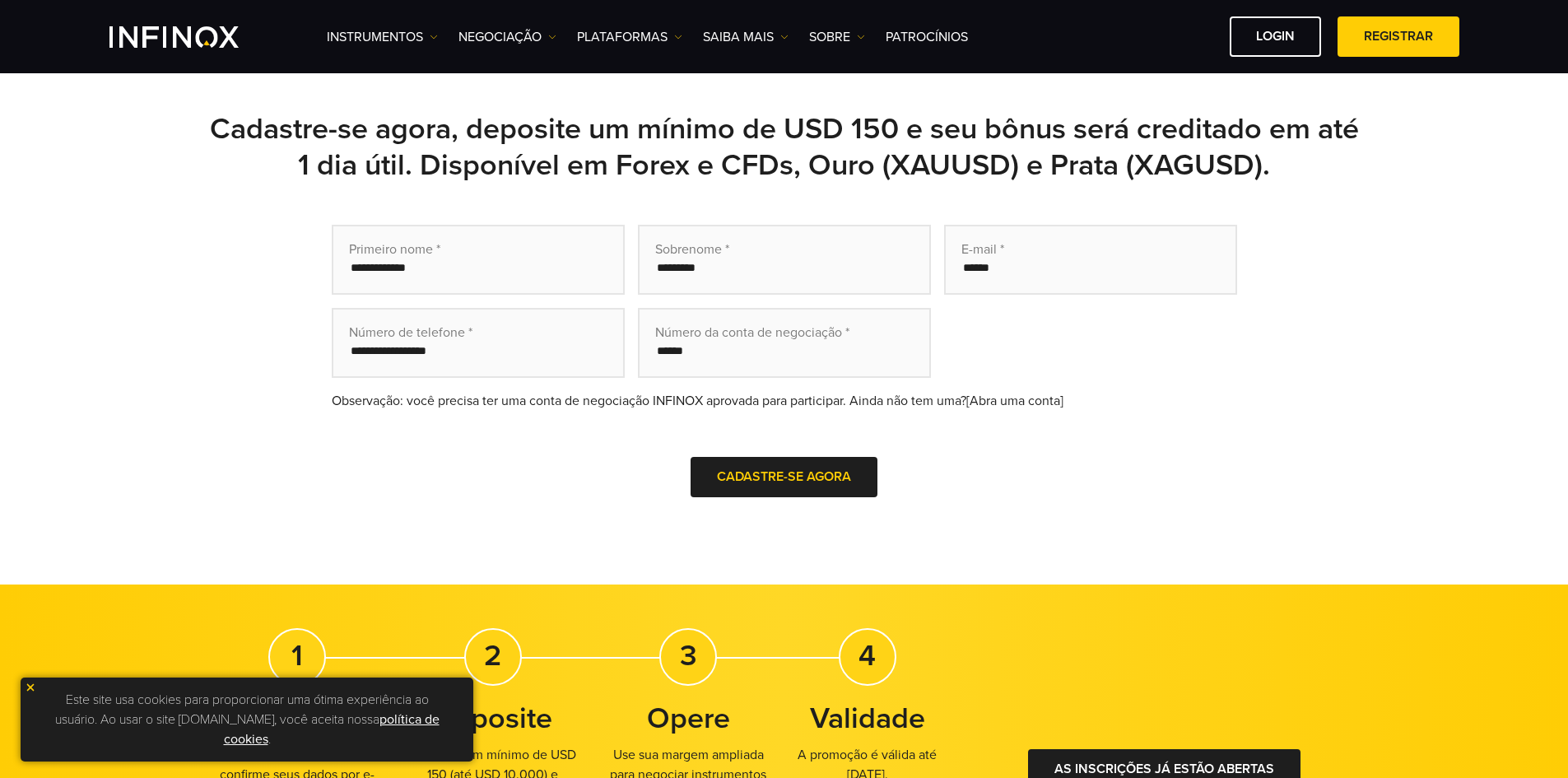
click at [1117, 508] on form "Primeiro nome * Sobrenome * E-mail * Número de telefone * Número da conta de ne…" at bounding box center [784, 384] width 905 height 319
click at [755, 349] on input "text" at bounding box center [784, 342] width 293 height 70
click at [28, 686] on img at bounding box center [31, 687] width 11 height 11
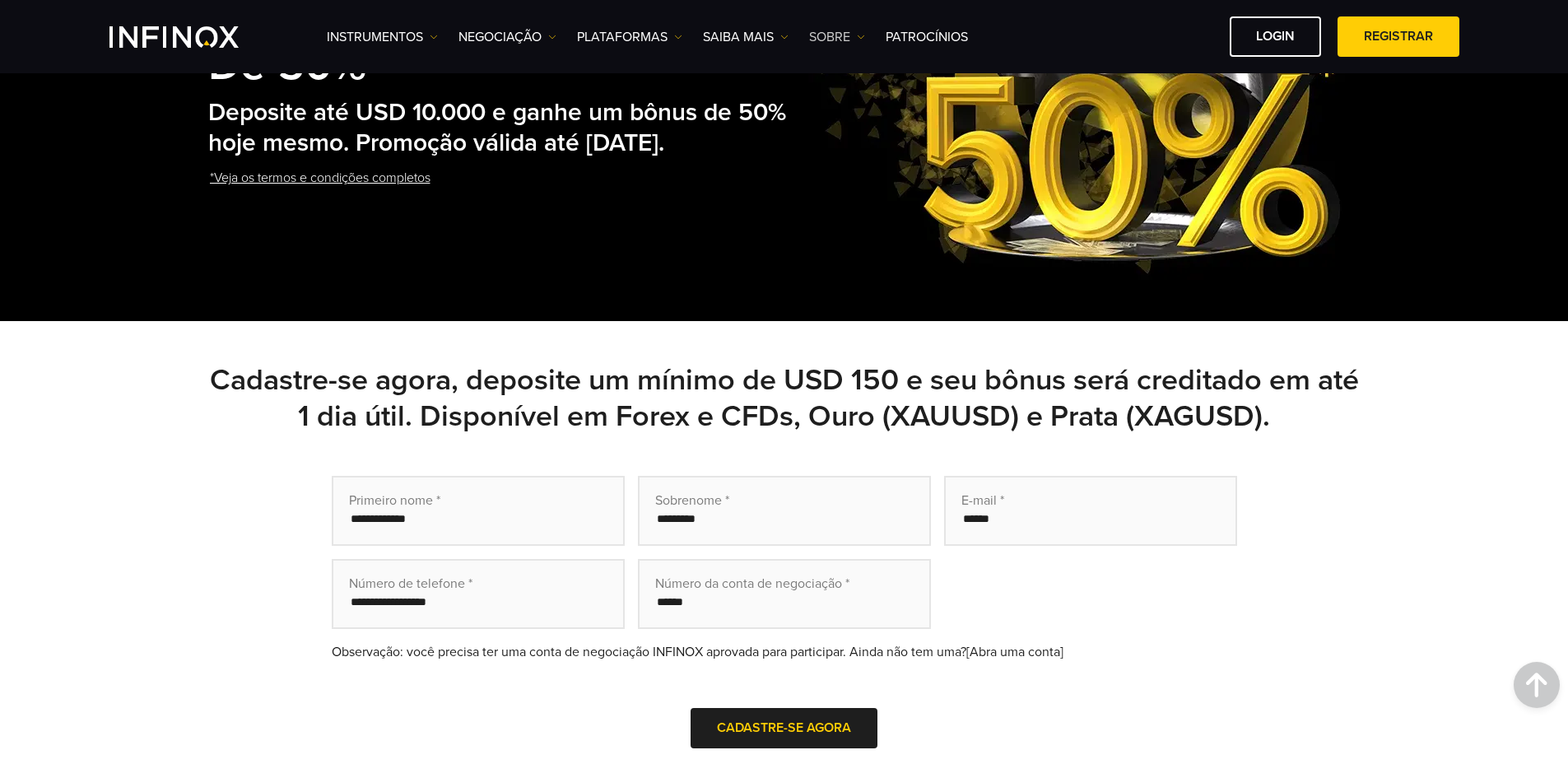
scroll to position [0, 0]
